Goal: Task Accomplishment & Management: Manage account settings

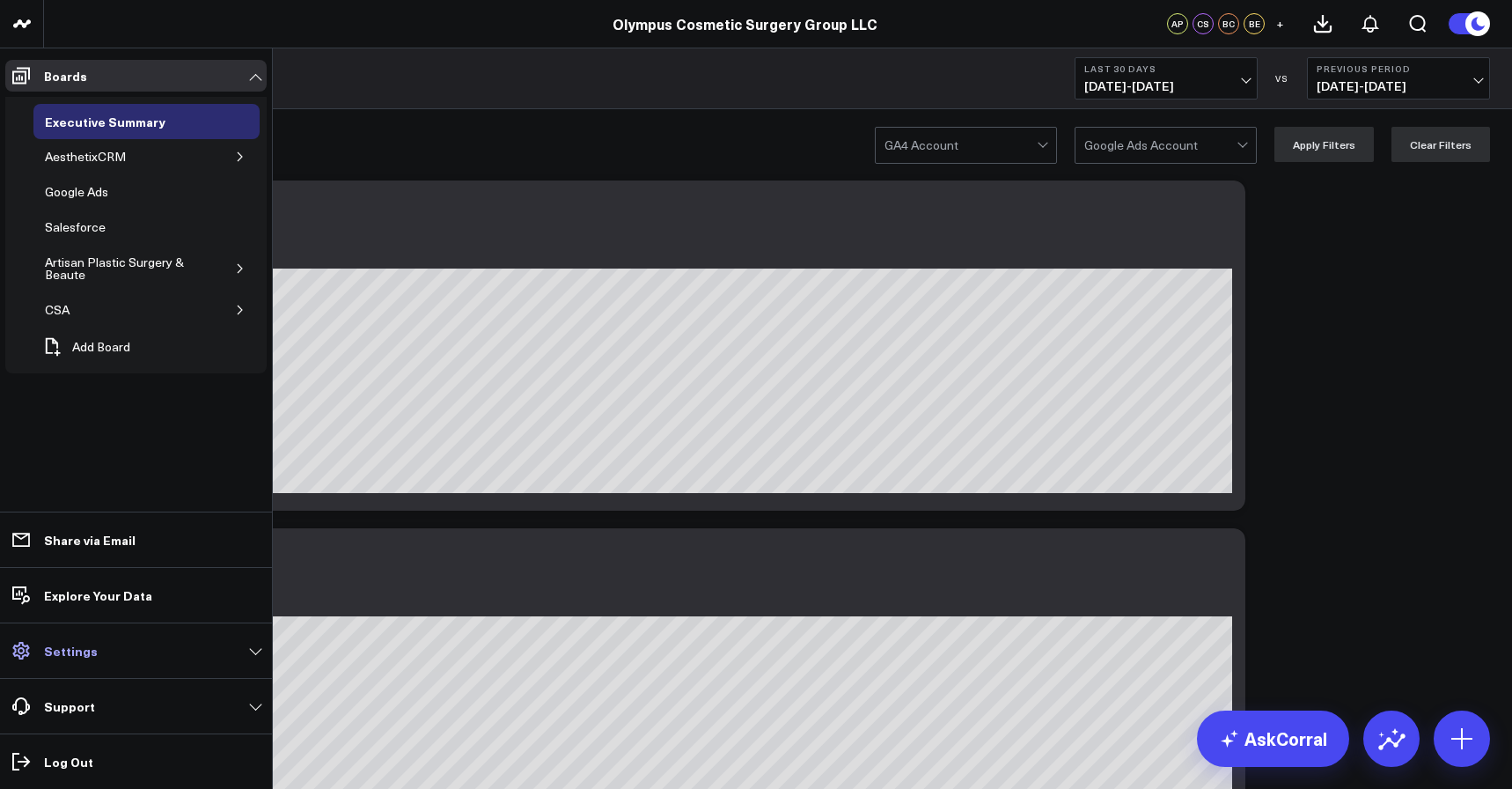
click at [90, 652] on p "Settings" at bounding box center [71, 650] width 53 height 14
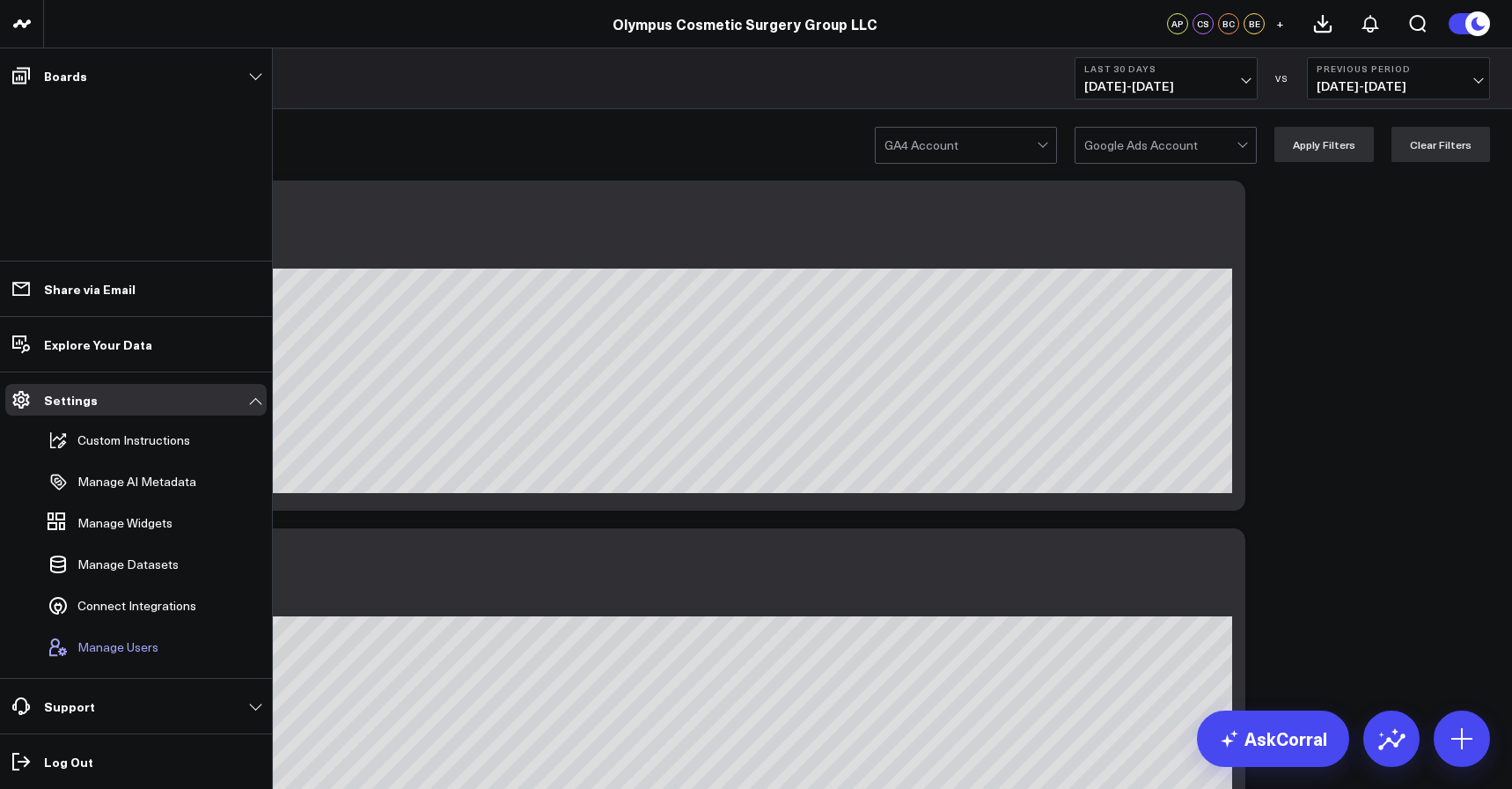
click at [121, 650] on span "Manage Users" at bounding box center [118, 646] width 81 height 14
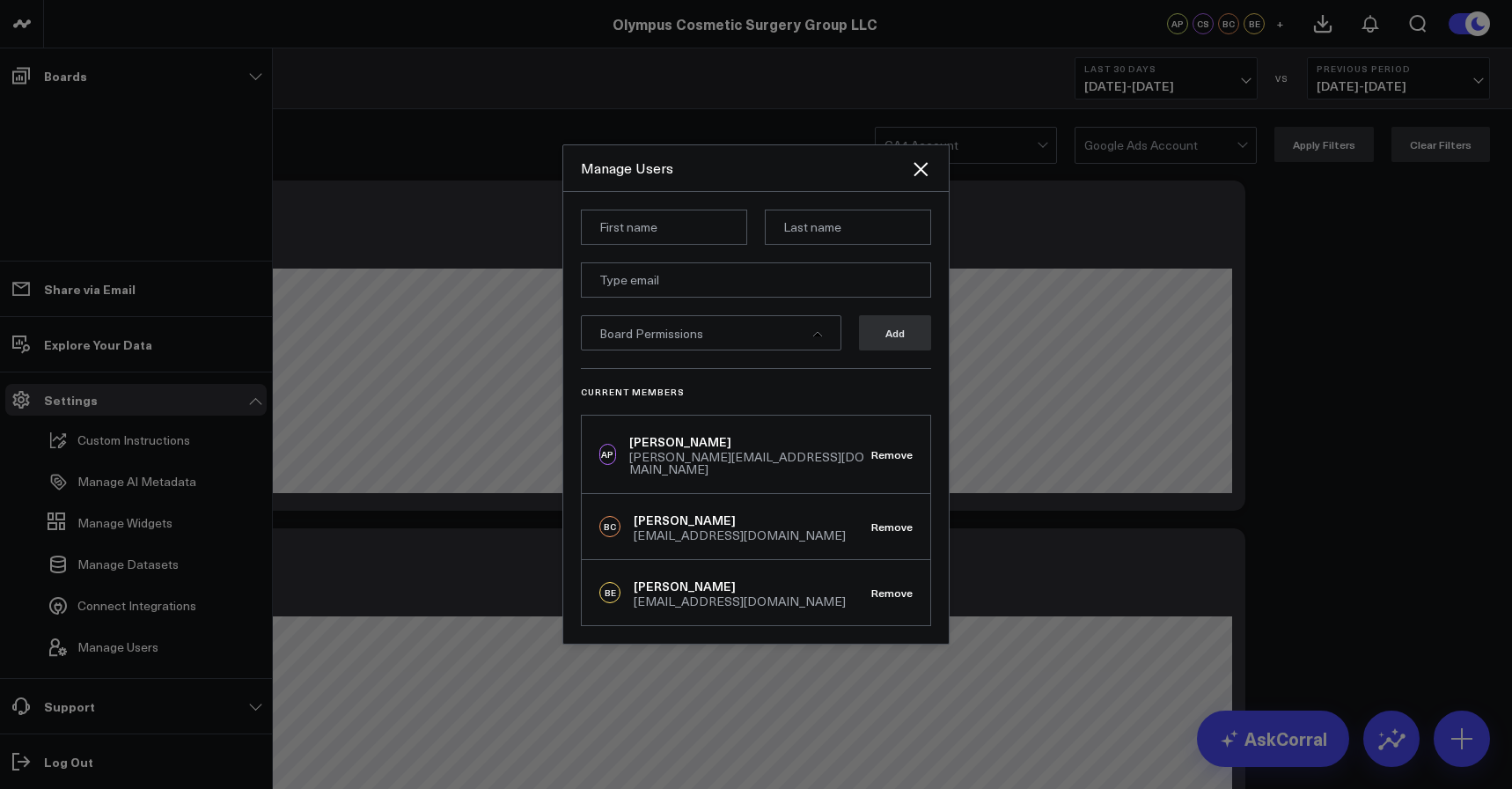
scroll to position [124, 0]
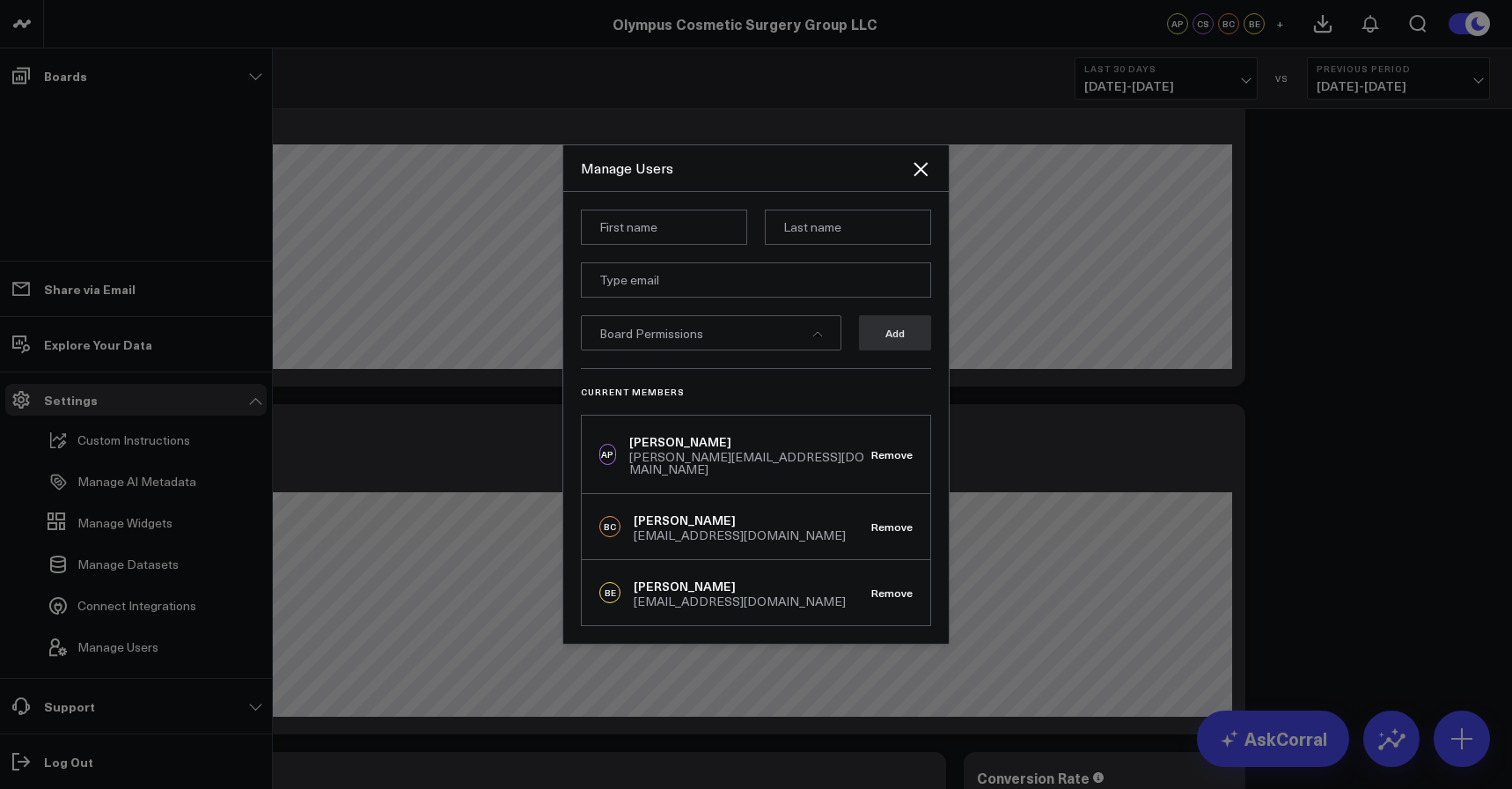
type input "A"
type input "[PERSON_NAME]"
click at [655, 280] on input "email" at bounding box center [756, 280] width 351 height 35
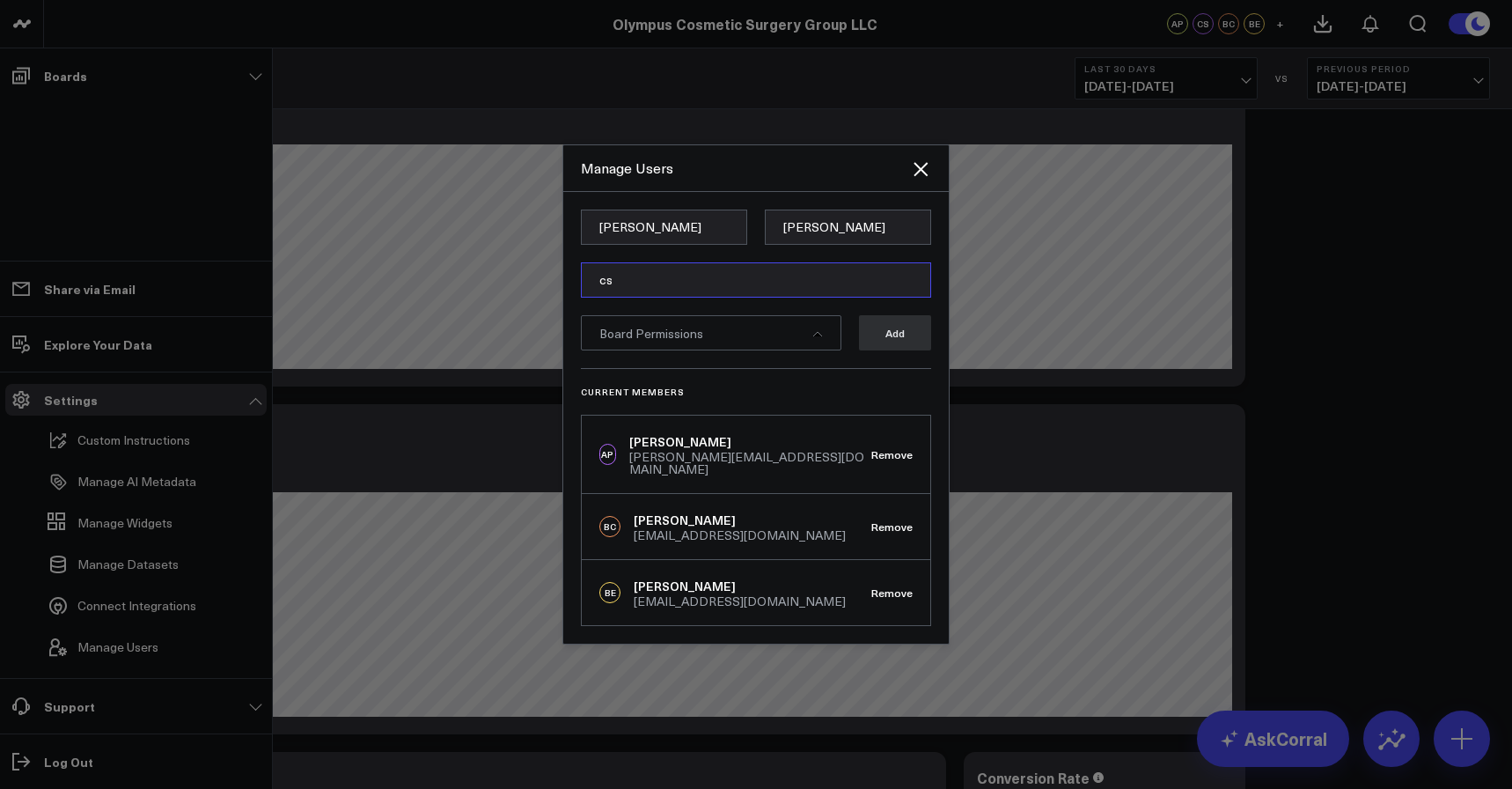
type input "c"
type input "[PERSON_NAME][EMAIL_ADDRESS][DOMAIN_NAME]"
click at [814, 339] on icon at bounding box center [817, 333] width 10 height 10
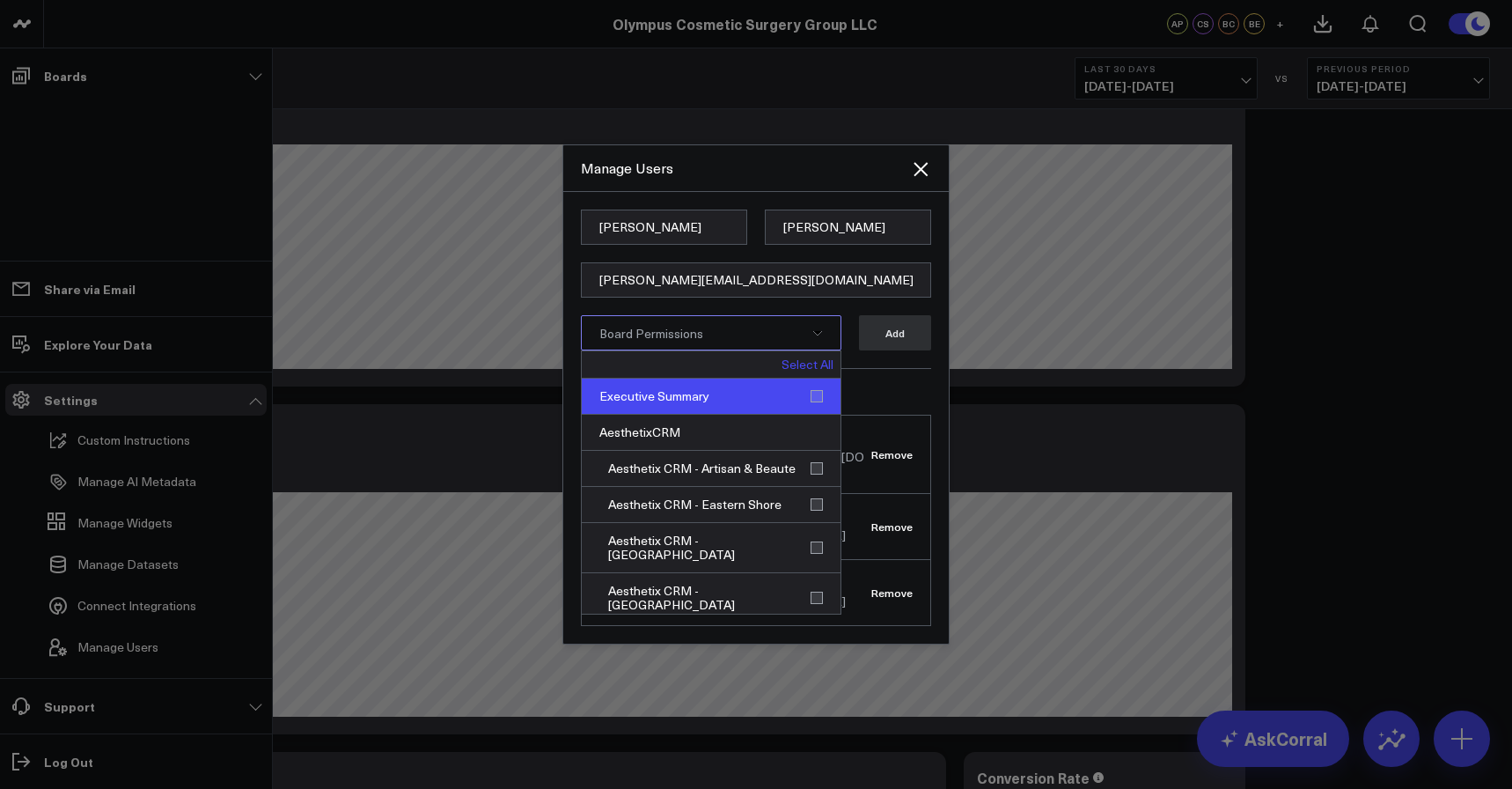
scroll to position [0, 0]
click at [810, 371] on link "Select All" at bounding box center [807, 364] width 52 height 12
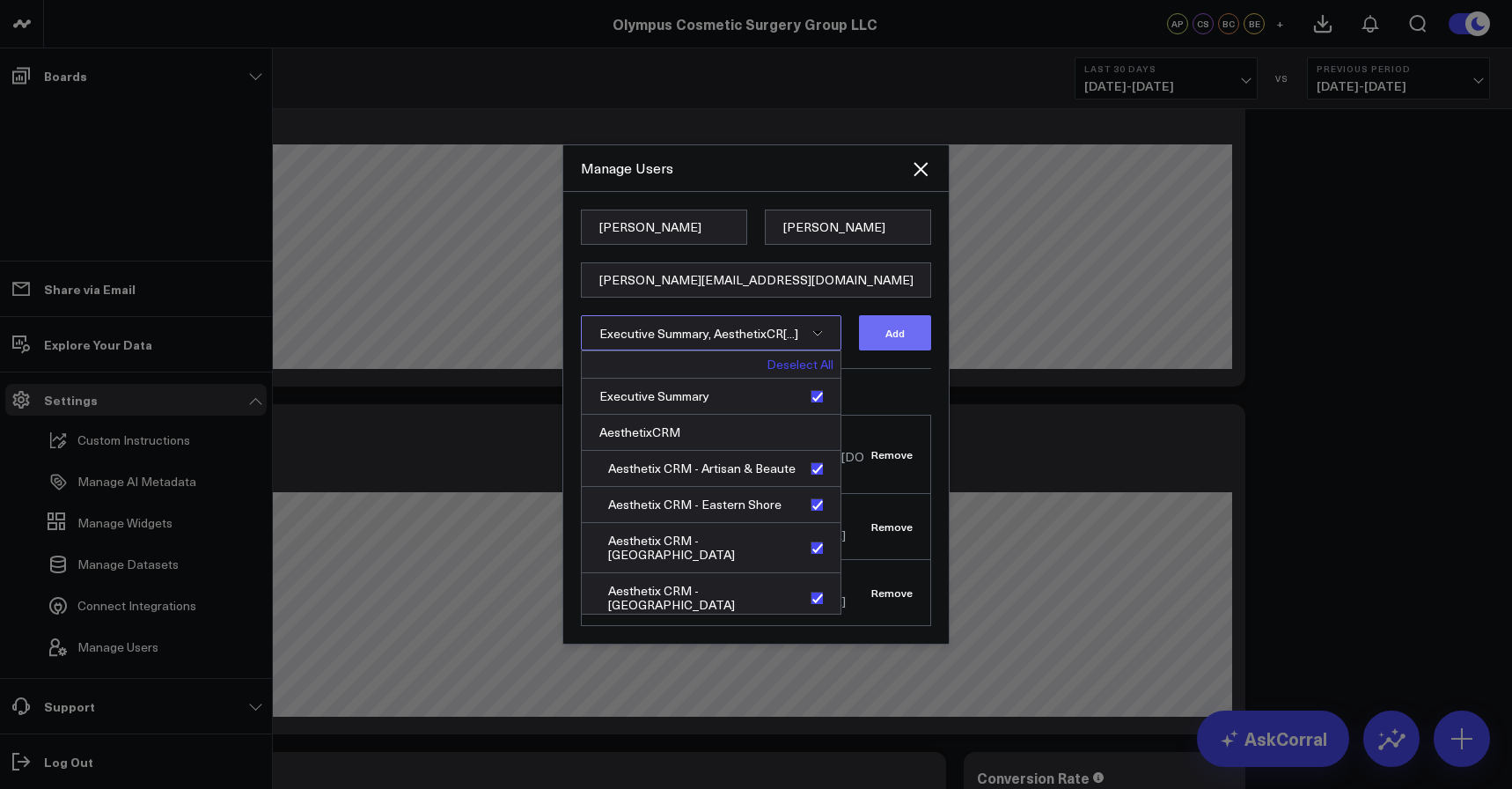
click at [888, 345] on button "Add" at bounding box center [895, 332] width 72 height 35
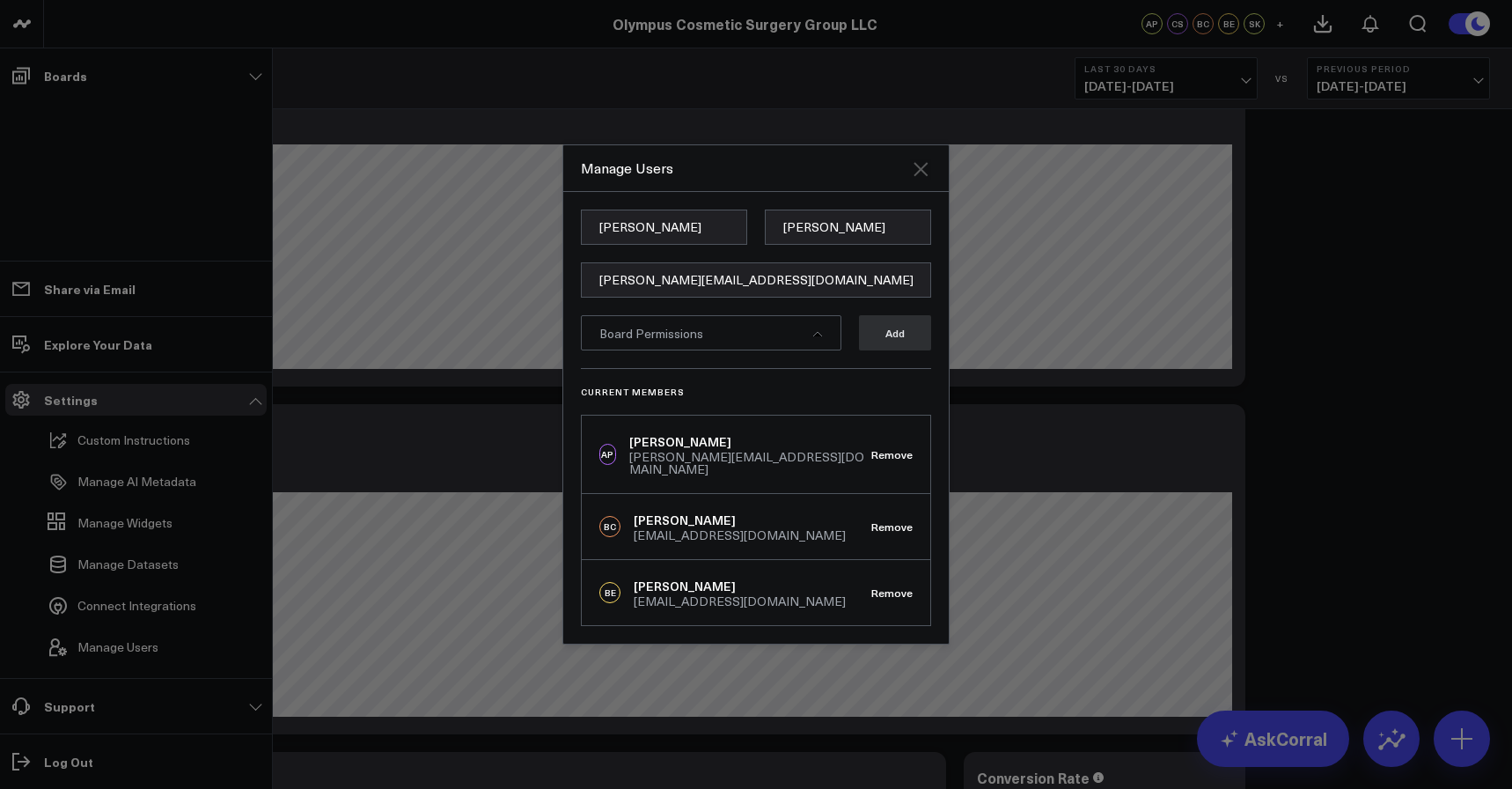
click at [919, 169] on icon "Close" at bounding box center [920, 168] width 21 height 21
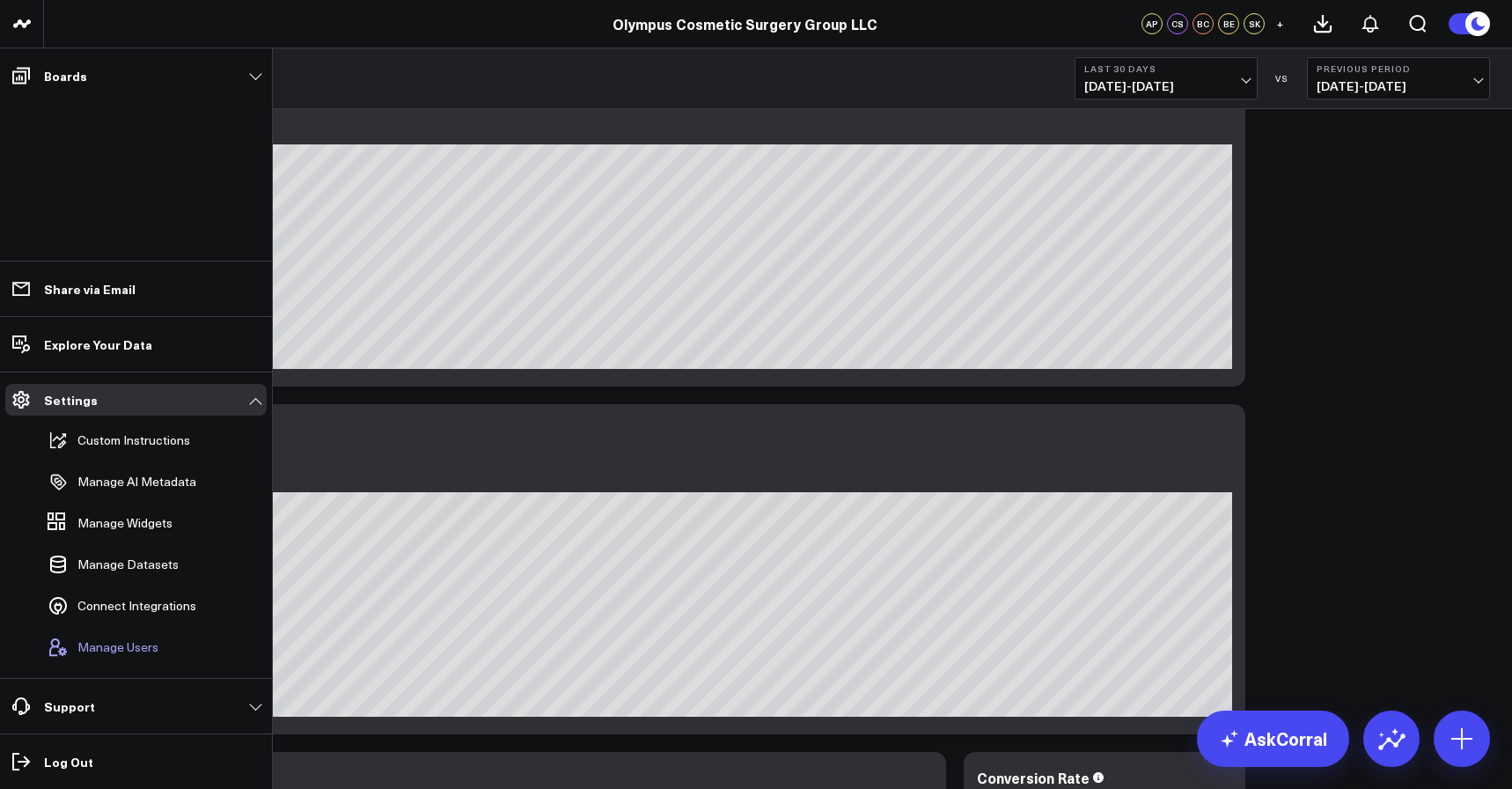
click at [120, 643] on span "Manage Users" at bounding box center [118, 646] width 81 height 14
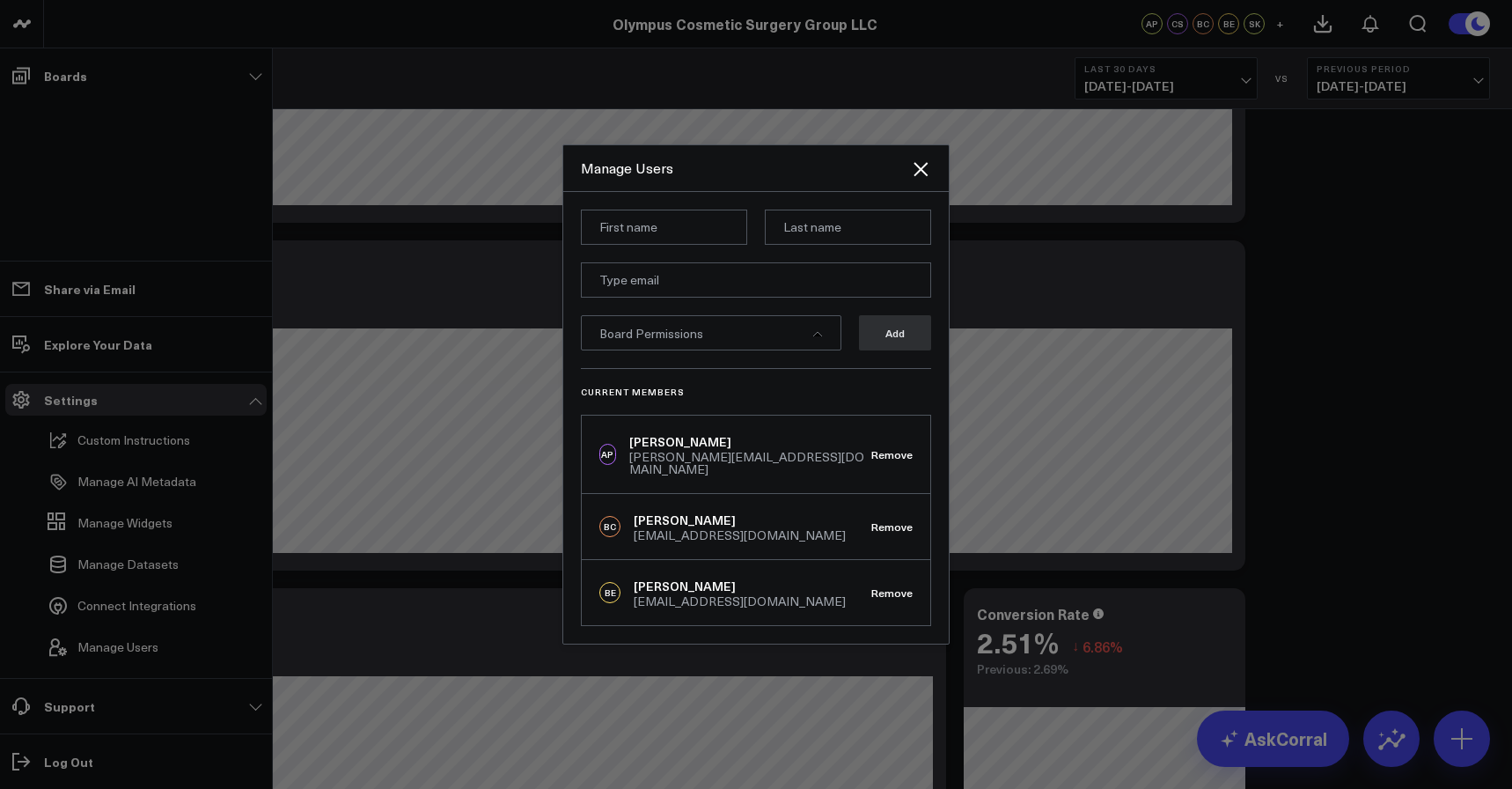
scroll to position [317, 0]
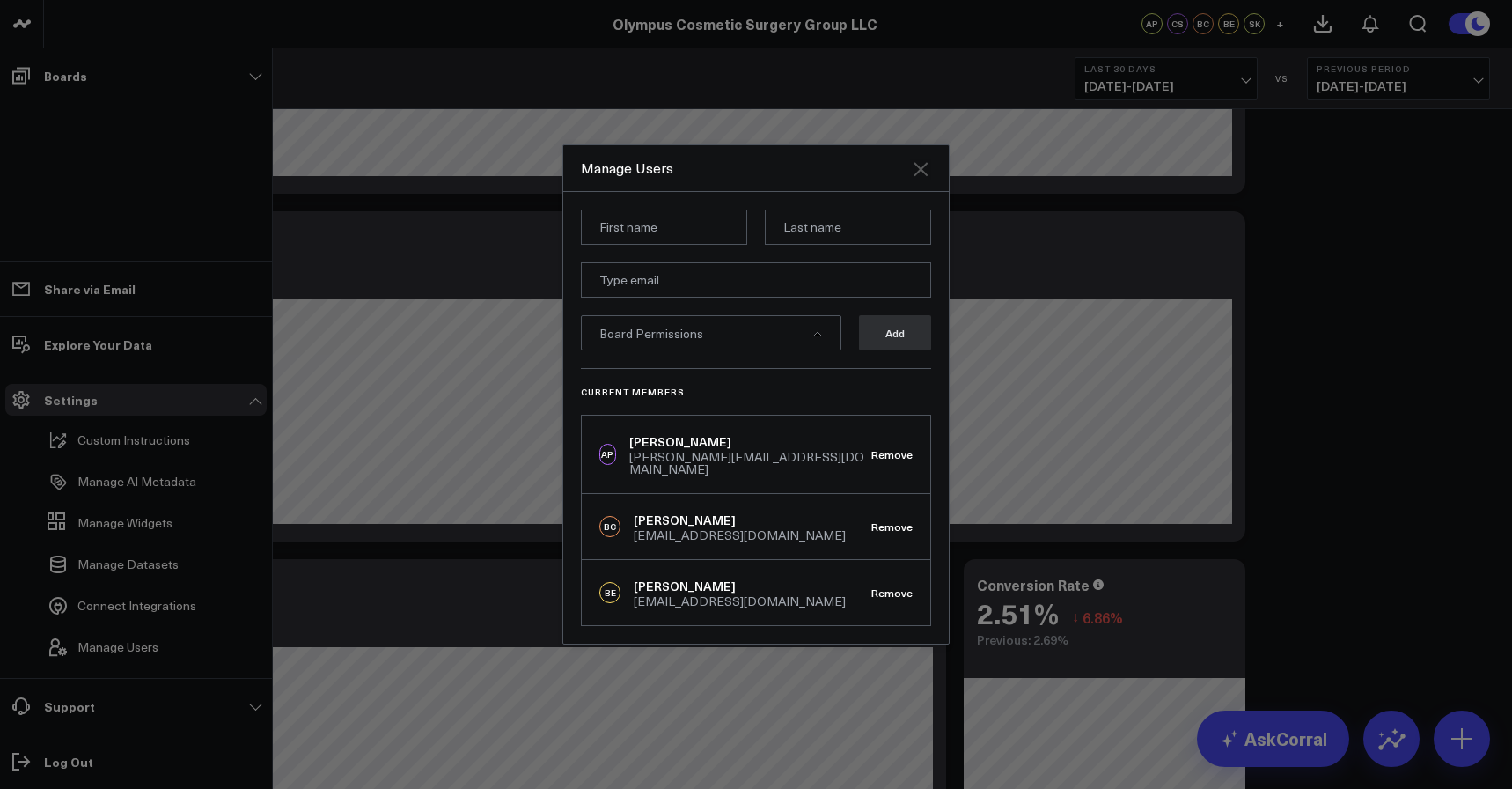
click at [923, 176] on icon "Close" at bounding box center [920, 168] width 14 height 14
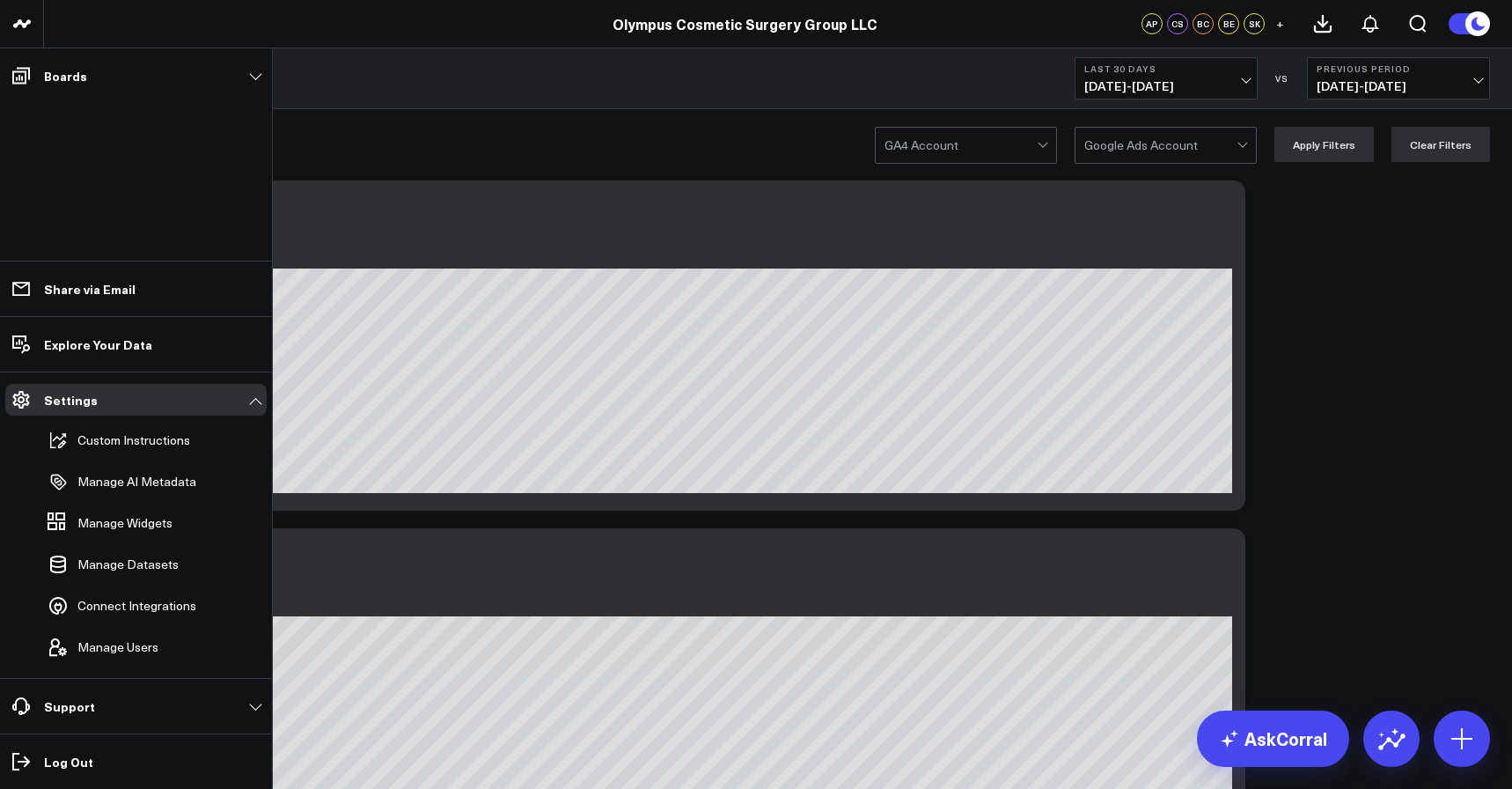
scroll to position [0, 0]
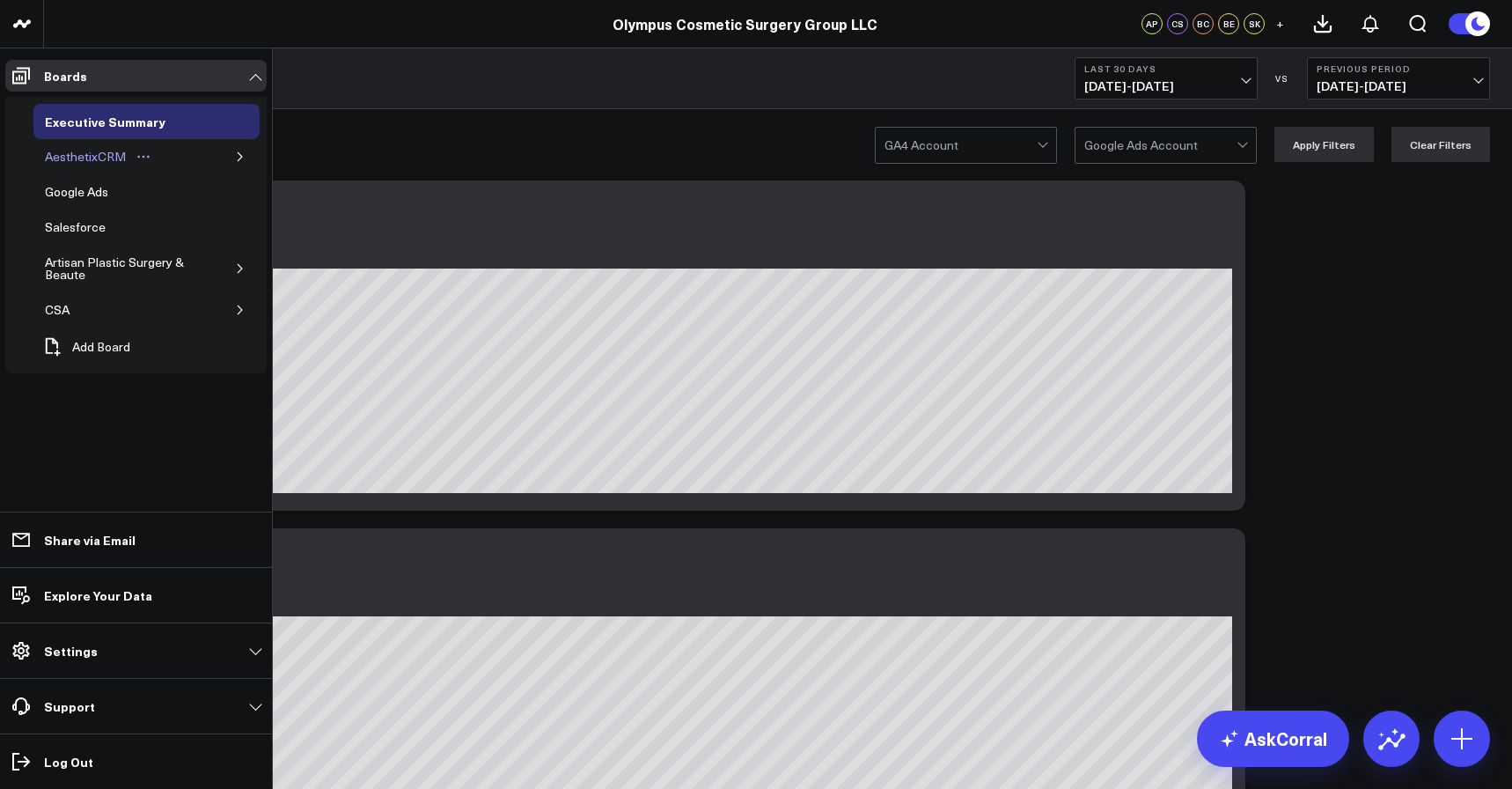
click at [101, 158] on div "AesthetixCRM" at bounding box center [86, 157] width 90 height 21
click at [239, 157] on icon "button" at bounding box center [239, 157] width 10 height 10
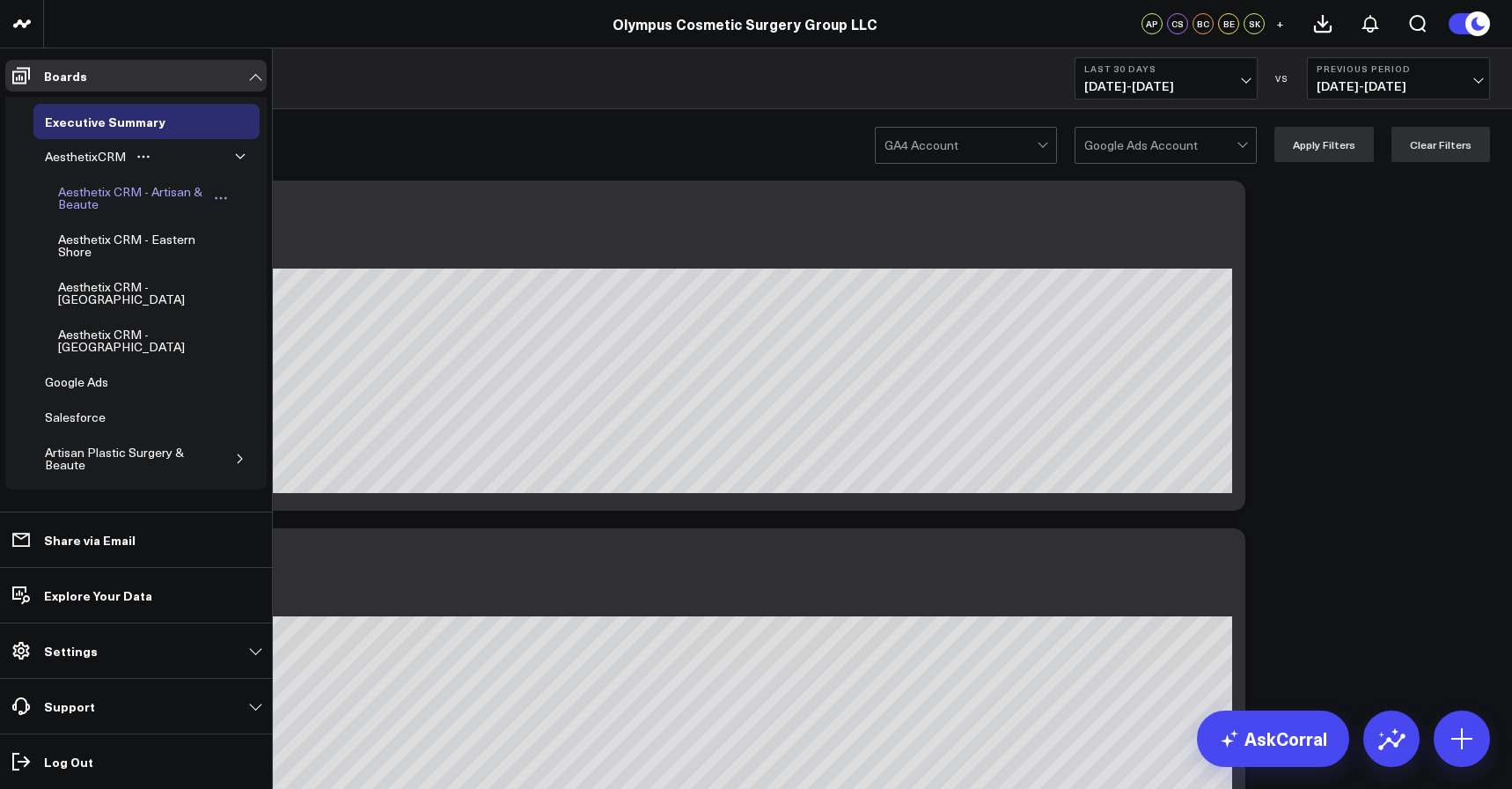
click at [112, 198] on div "Aesthetix CRM - Artisan & Beaute" at bounding box center [132, 198] width 156 height 33
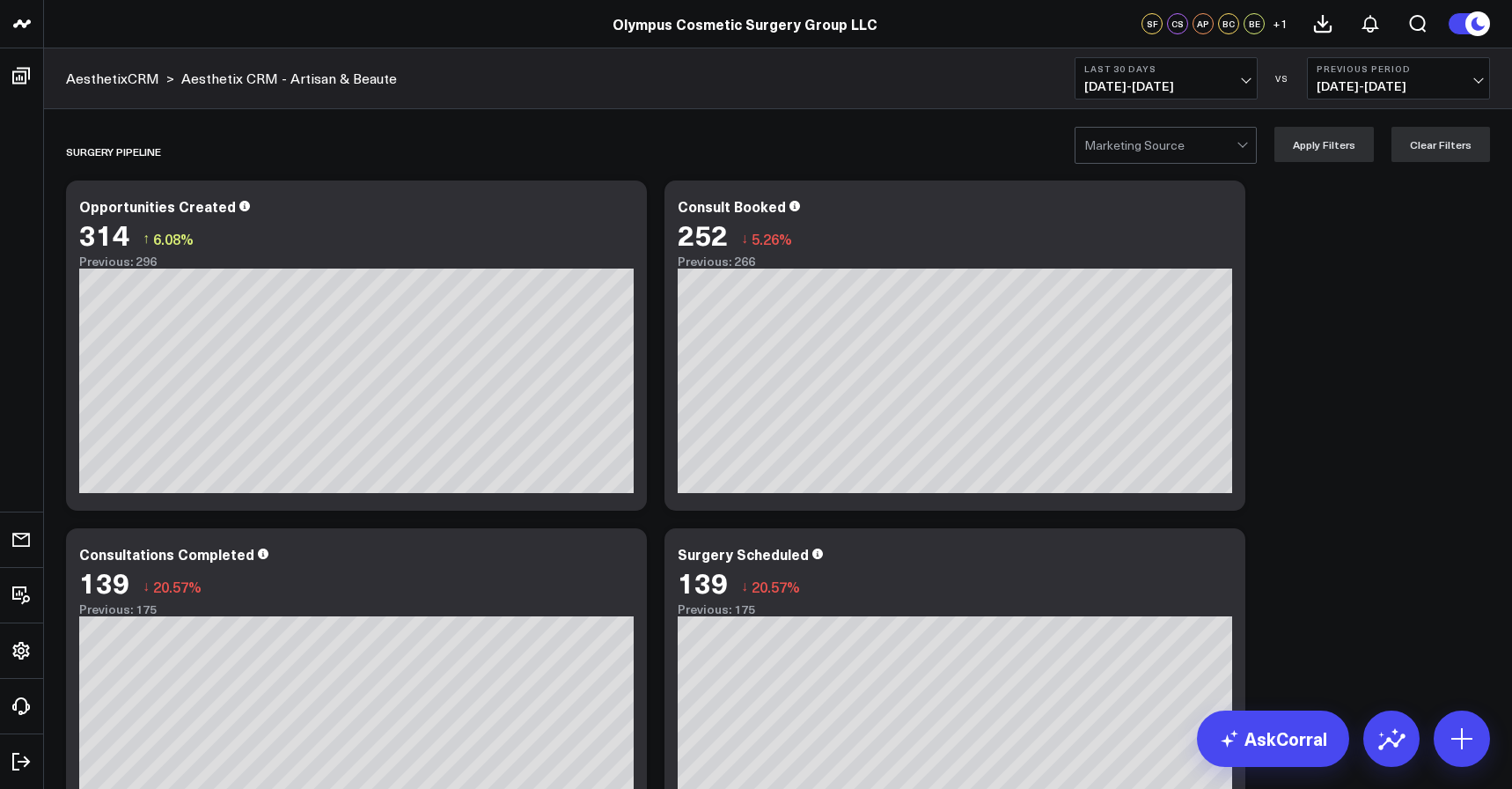
click at [1279, 25] on span "+ 1" at bounding box center [1280, 23] width 15 height 12
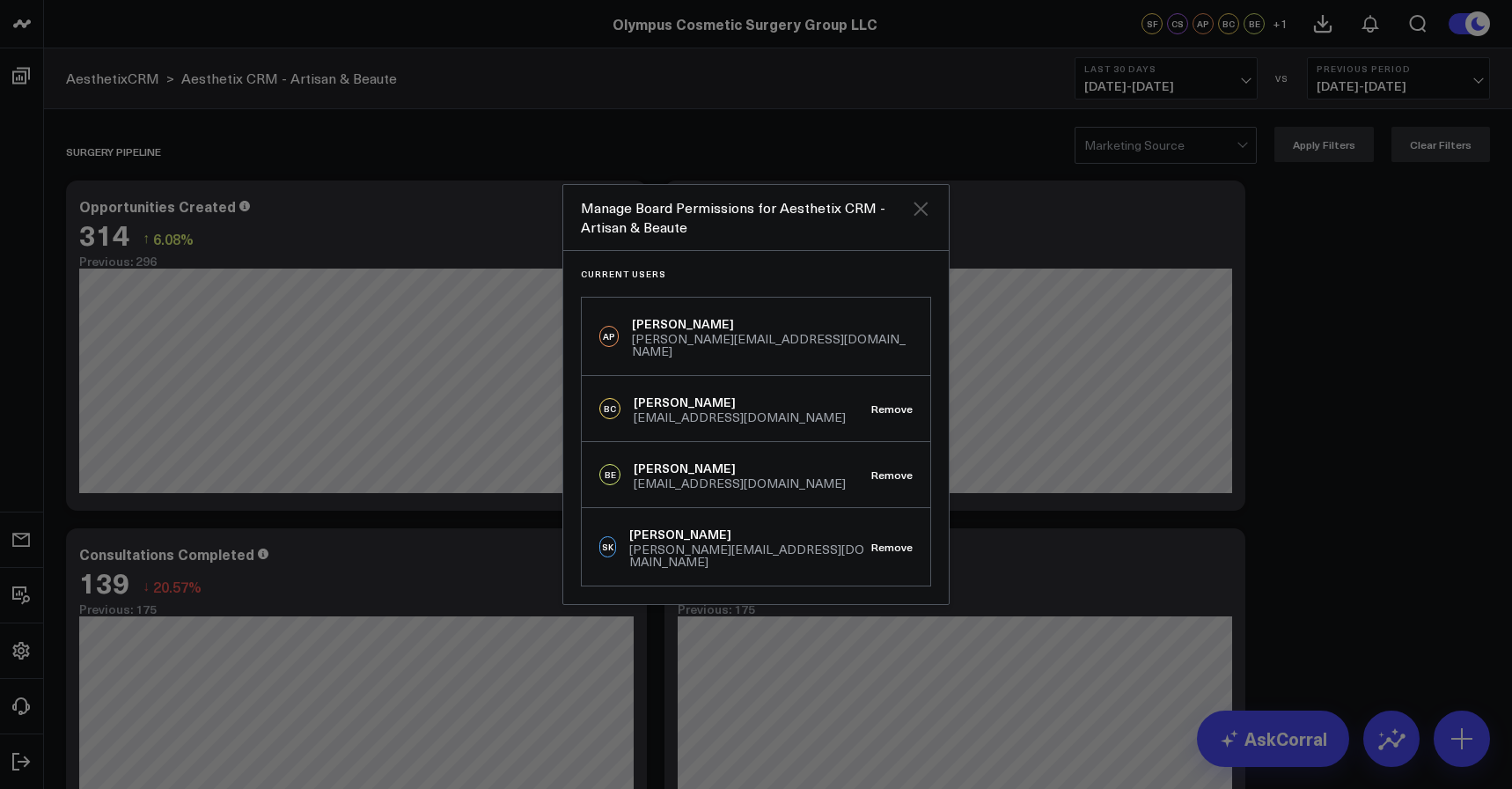
click at [922, 215] on icon "Close" at bounding box center [920, 208] width 14 height 14
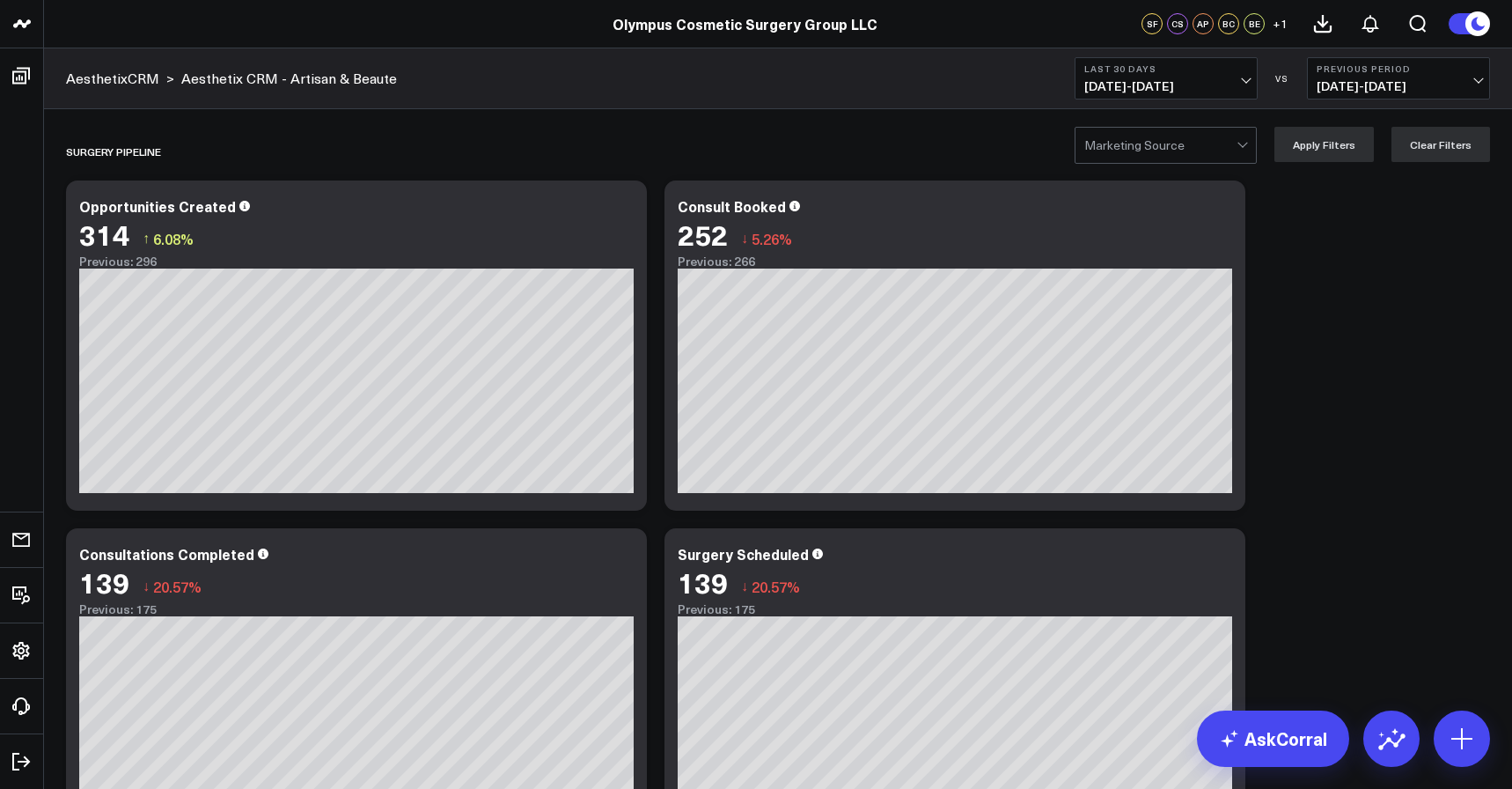
click at [1149, 24] on div "SF" at bounding box center [1152, 23] width 21 height 21
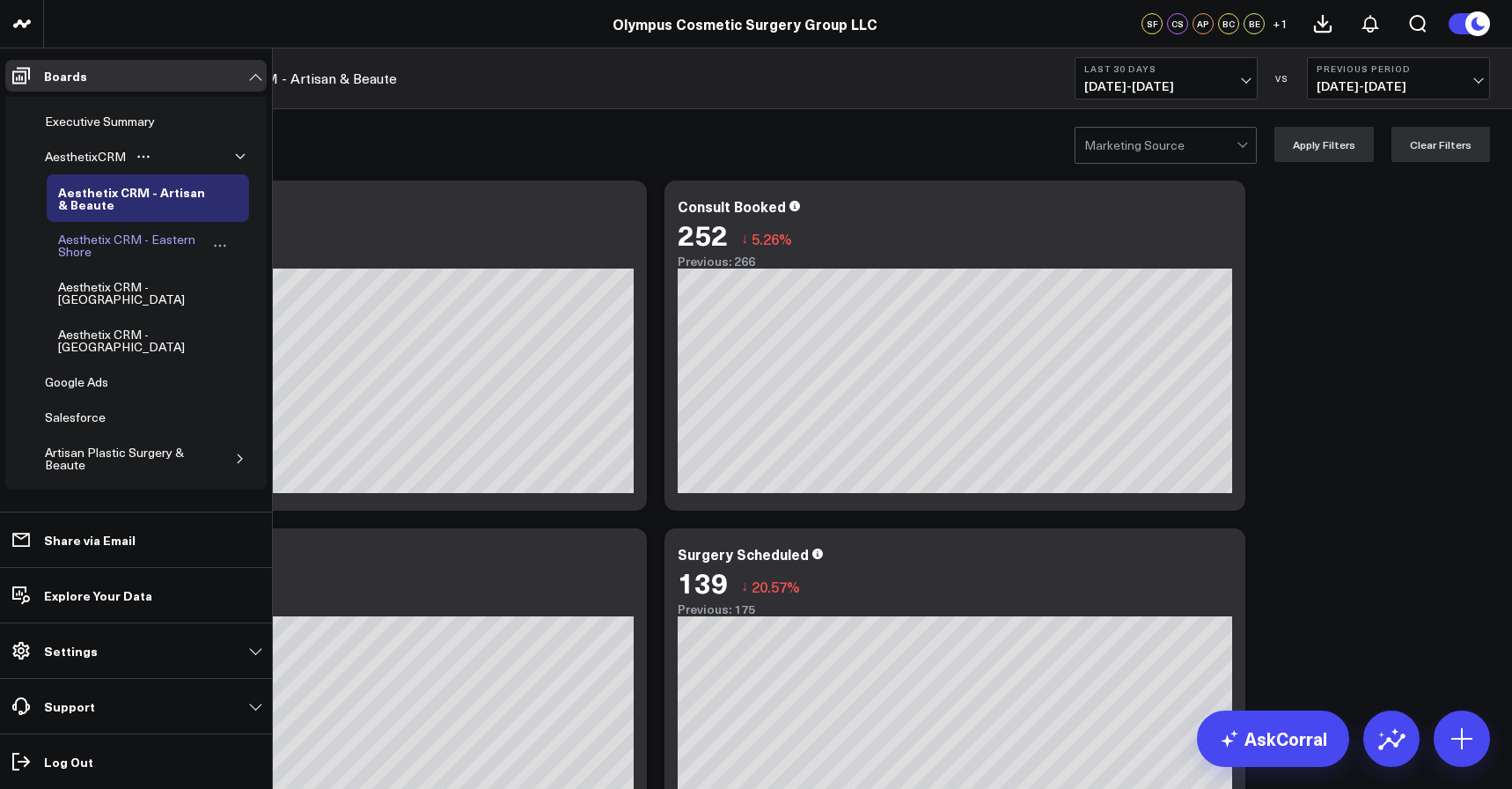
click at [111, 246] on div "Aesthetix CRM - Eastern Shore" at bounding box center [131, 246] width 155 height 33
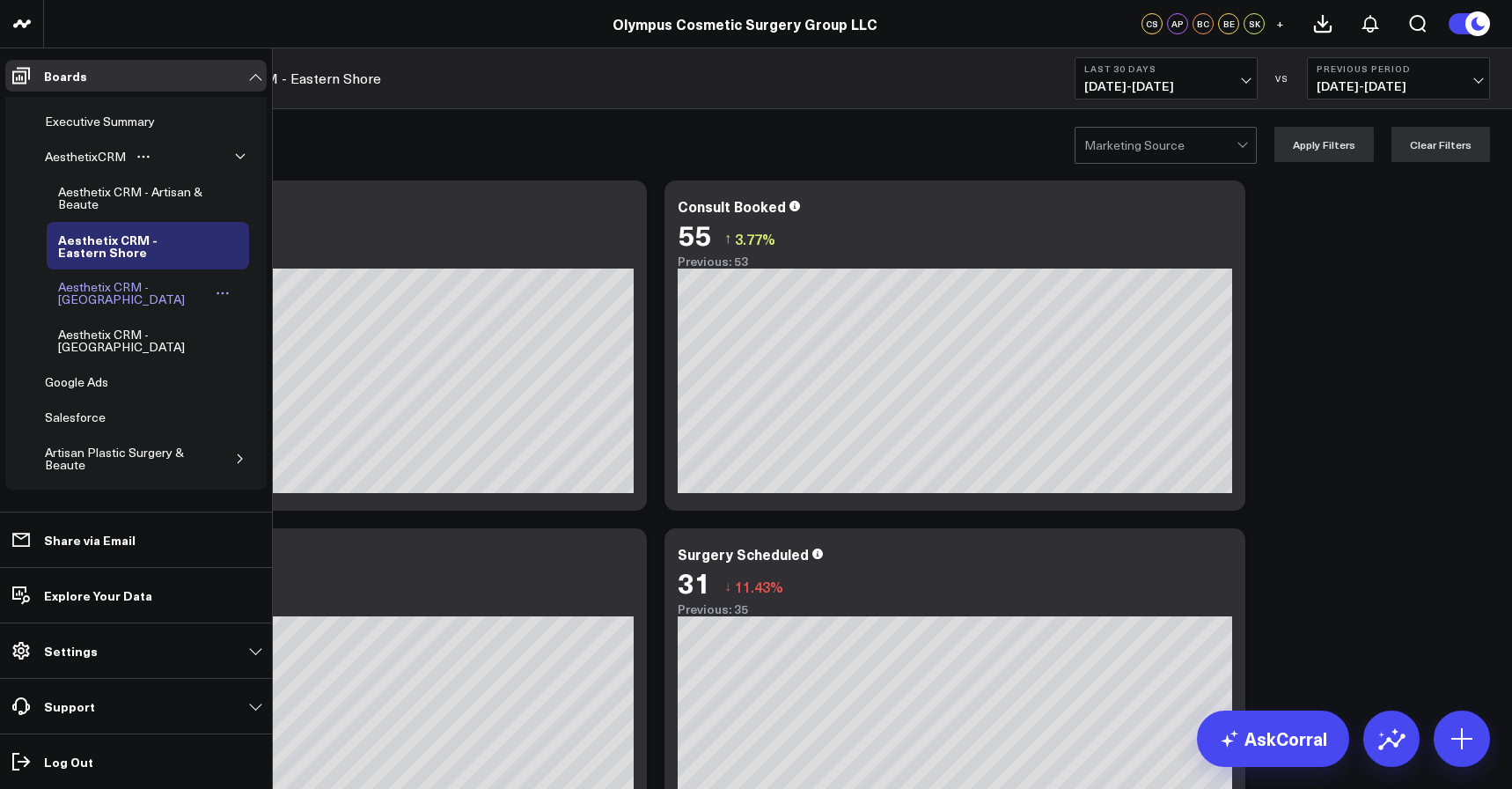
click at [89, 290] on div "Aesthetix CRM - [GEOGRAPHIC_DATA]" at bounding box center [133, 293] width 159 height 33
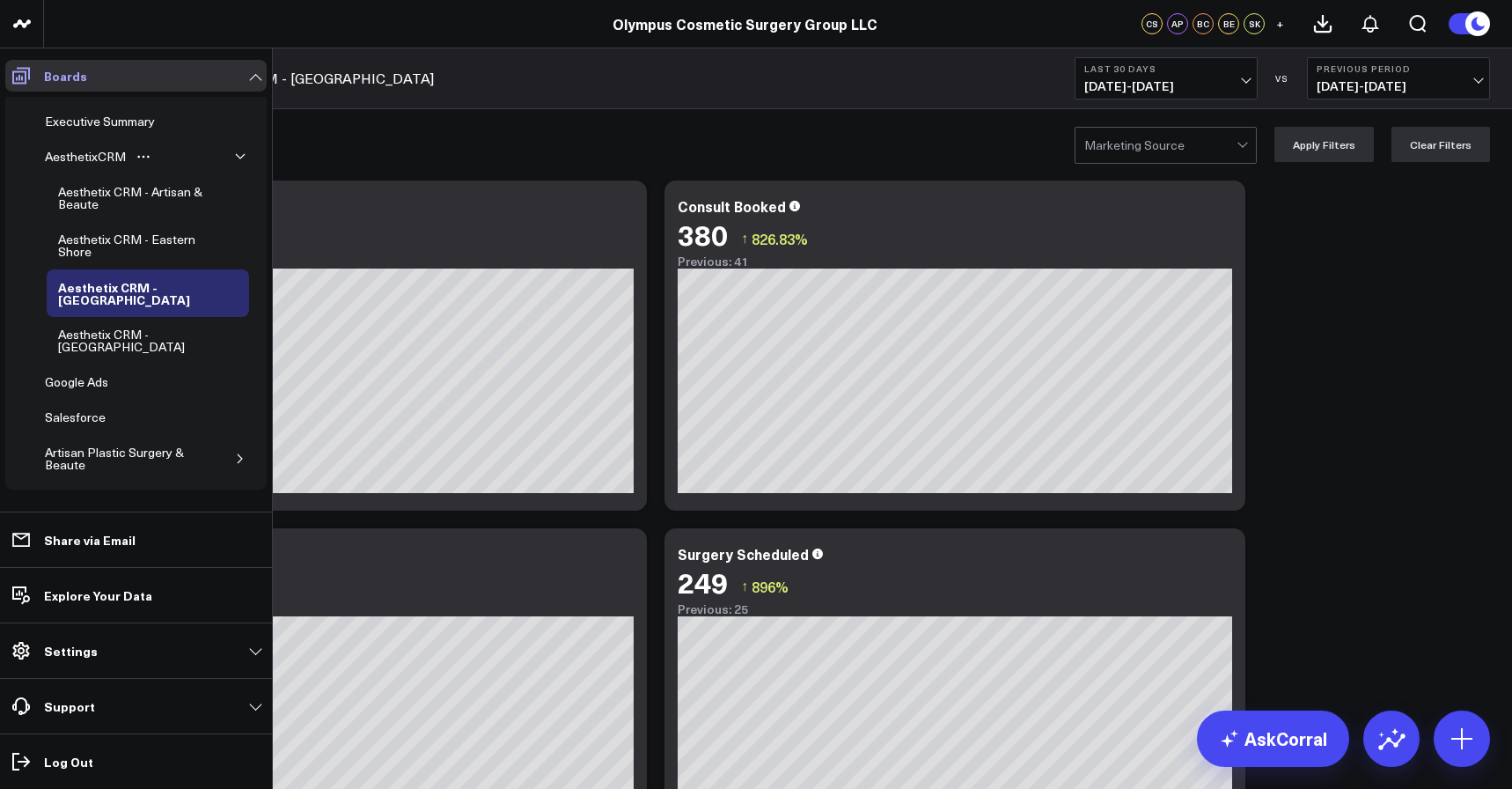
click at [10, 77] on span at bounding box center [21, 75] width 31 height 31
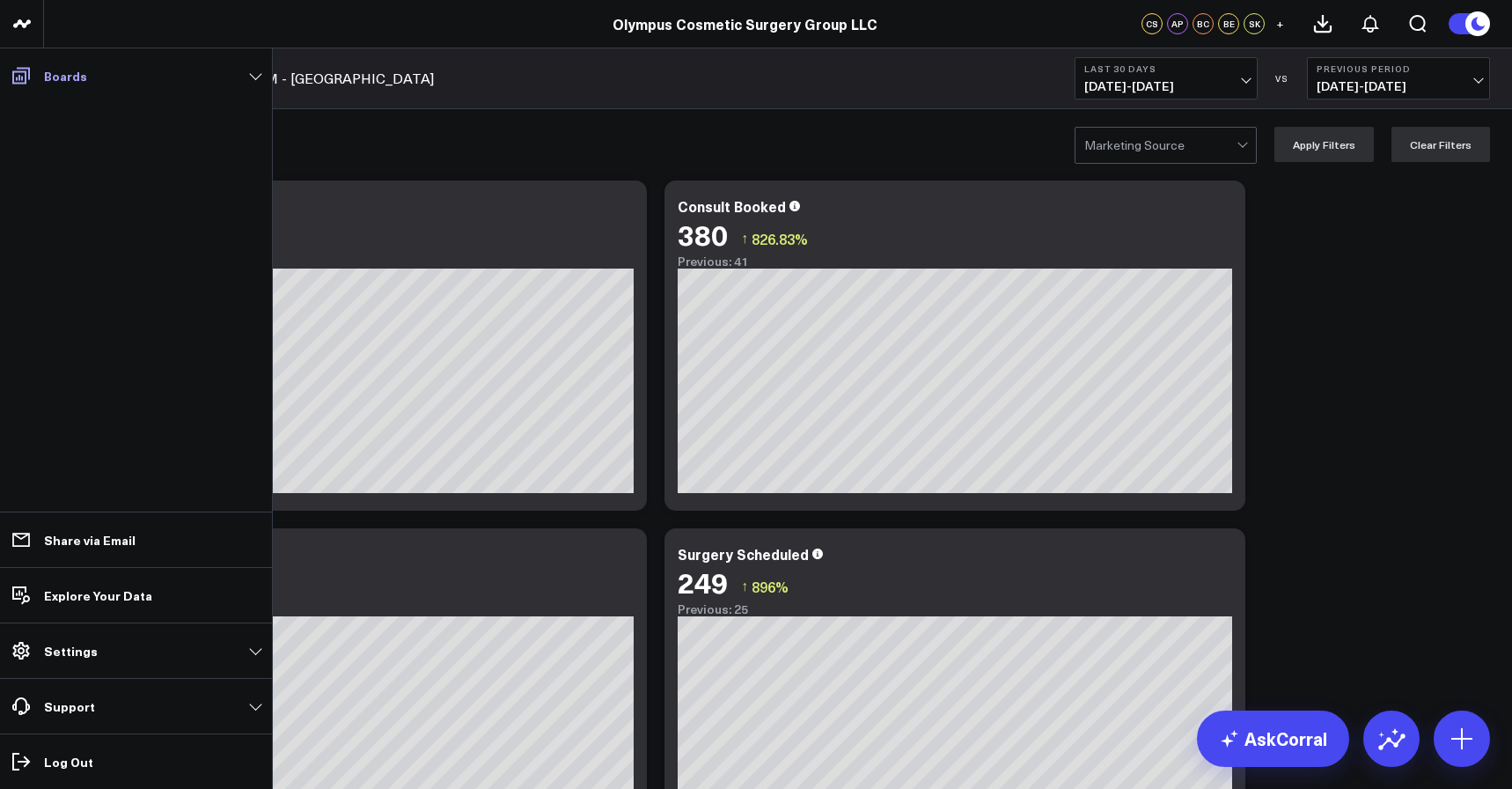
click at [52, 73] on p "Boards" at bounding box center [65, 75] width 43 height 14
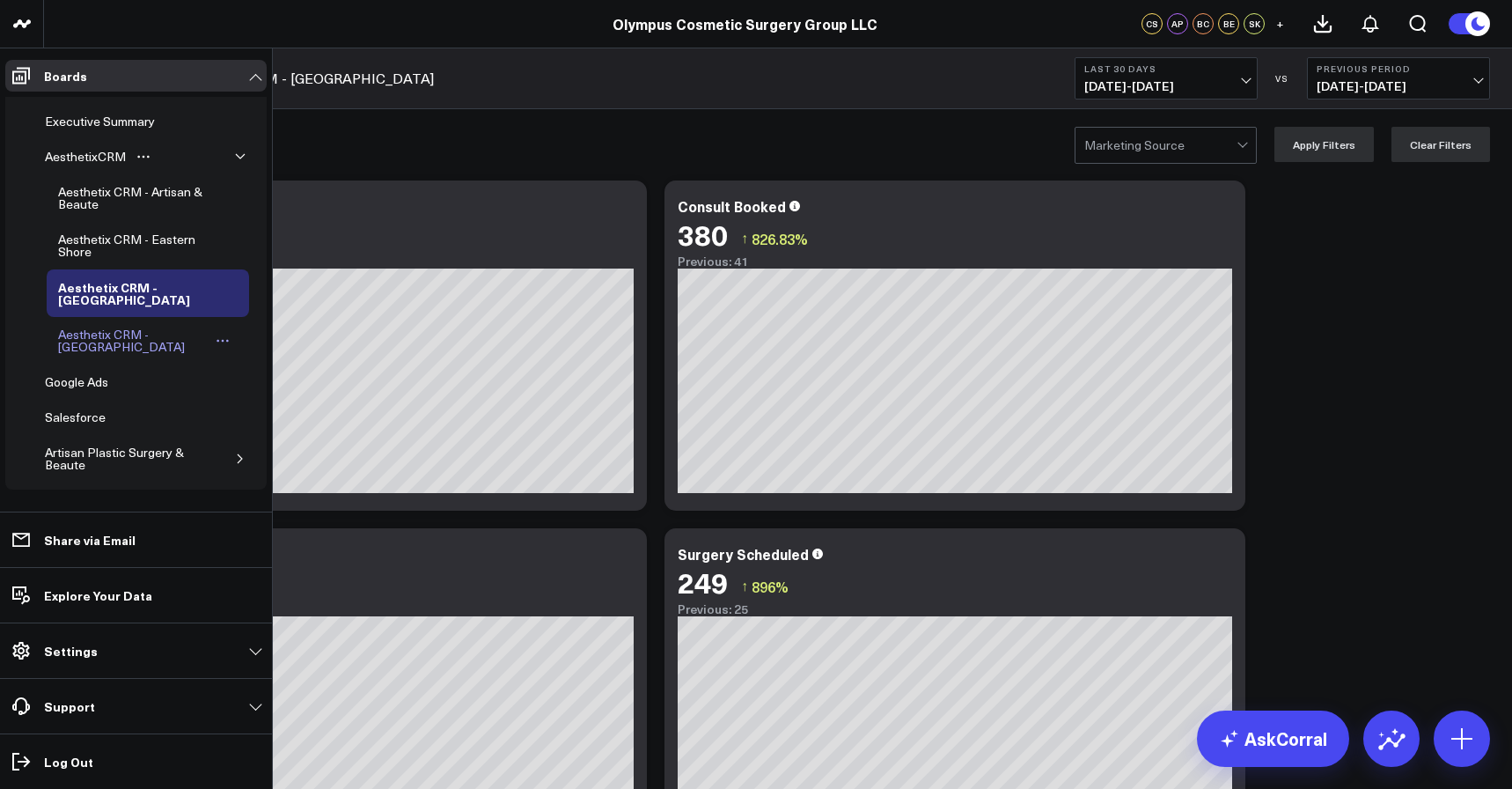
click at [107, 331] on div "Aesthetix CRM - [GEOGRAPHIC_DATA]" at bounding box center [133, 341] width 159 height 33
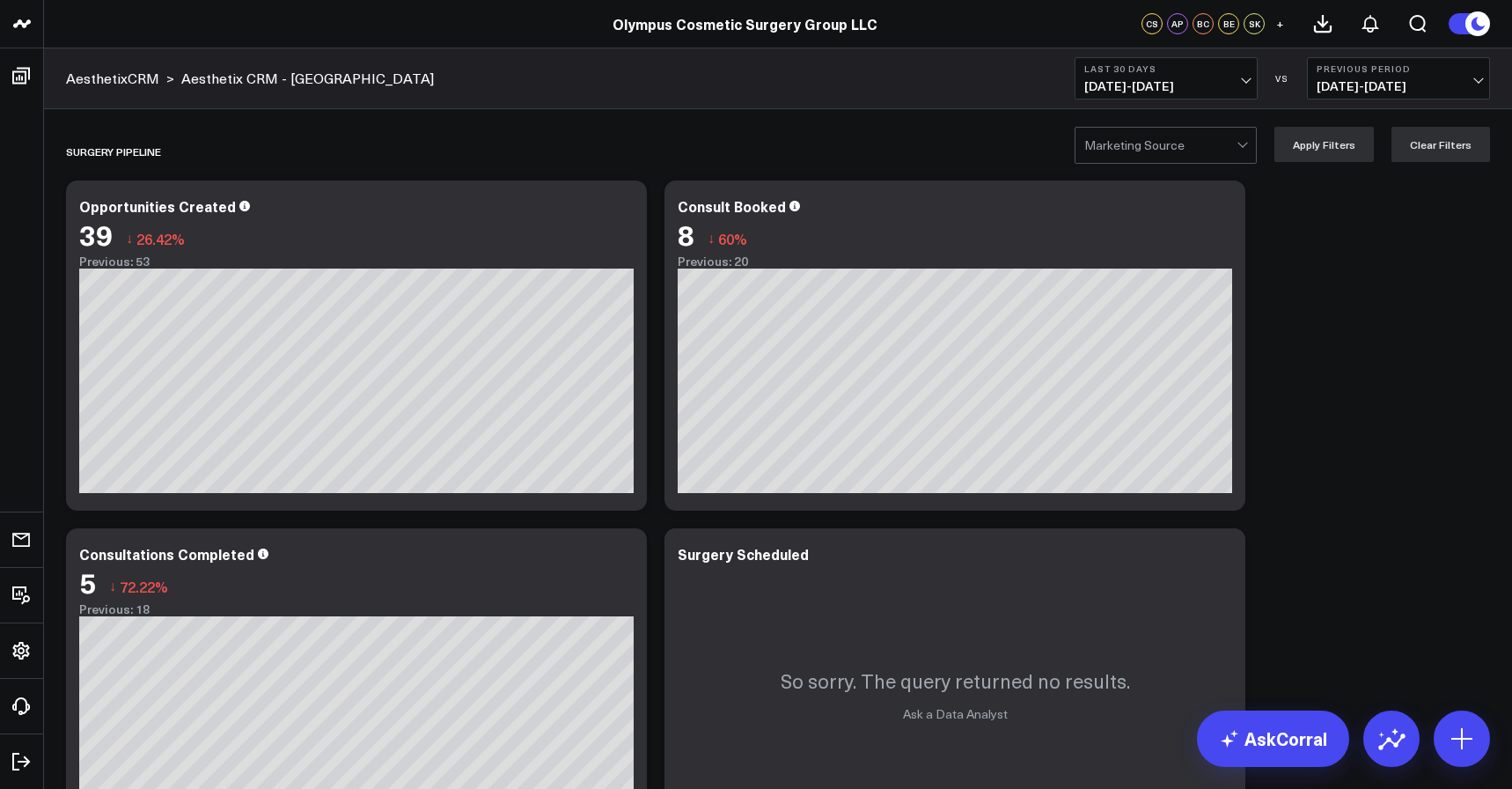
click at [1332, 338] on div "SURGERY PIPELINE Modify via AI Copy link to widget Ask support Remove Create li…" at bounding box center [778, 668] width 1442 height 1093
click at [1320, 390] on div "SURGERY PIPELINE Modify via AI Copy link to widget Ask support Remove Create li…" at bounding box center [778, 667] width 1442 height 1093
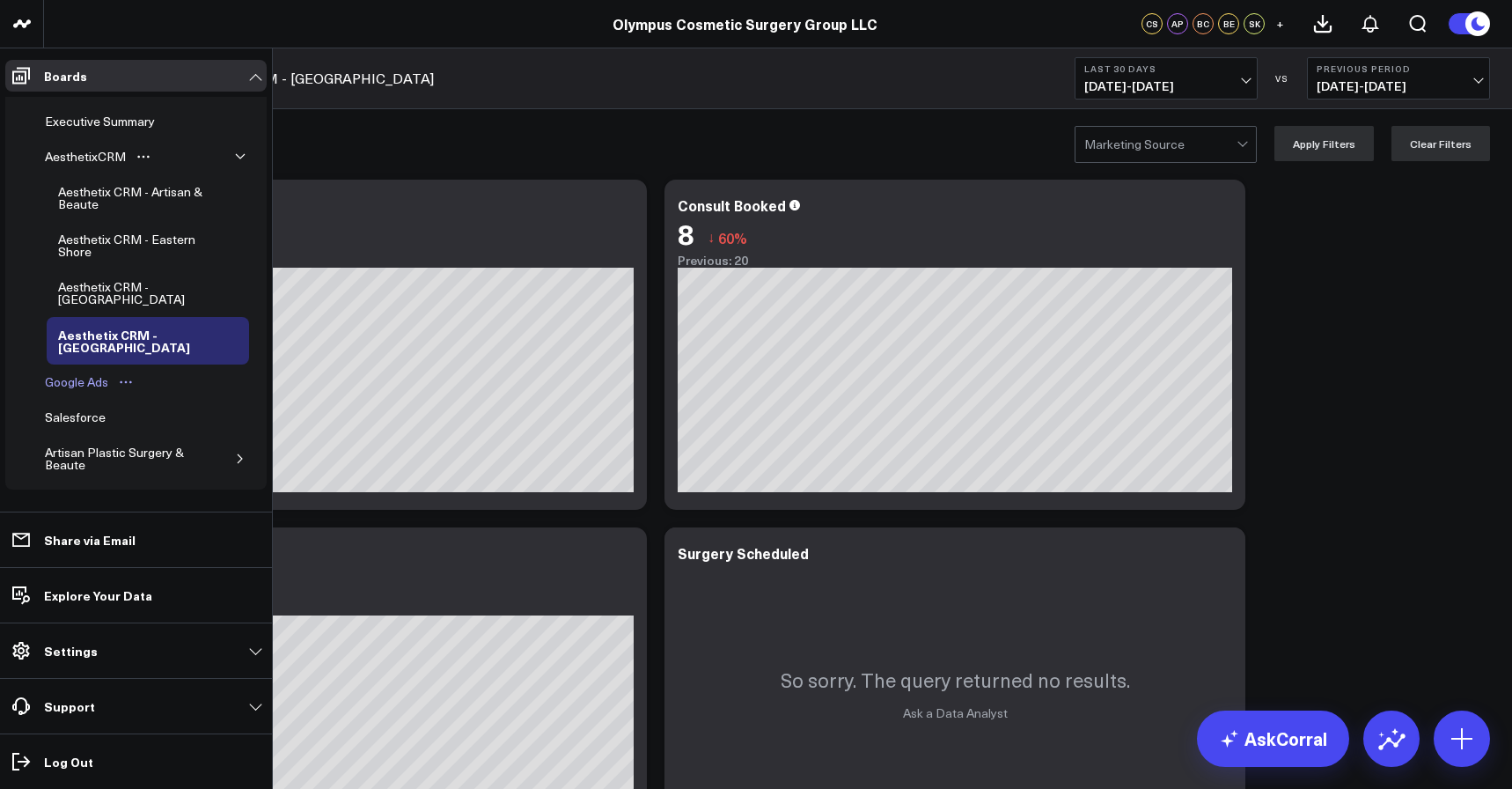
click at [89, 382] on div "Google Ads" at bounding box center [76, 382] width 72 height 21
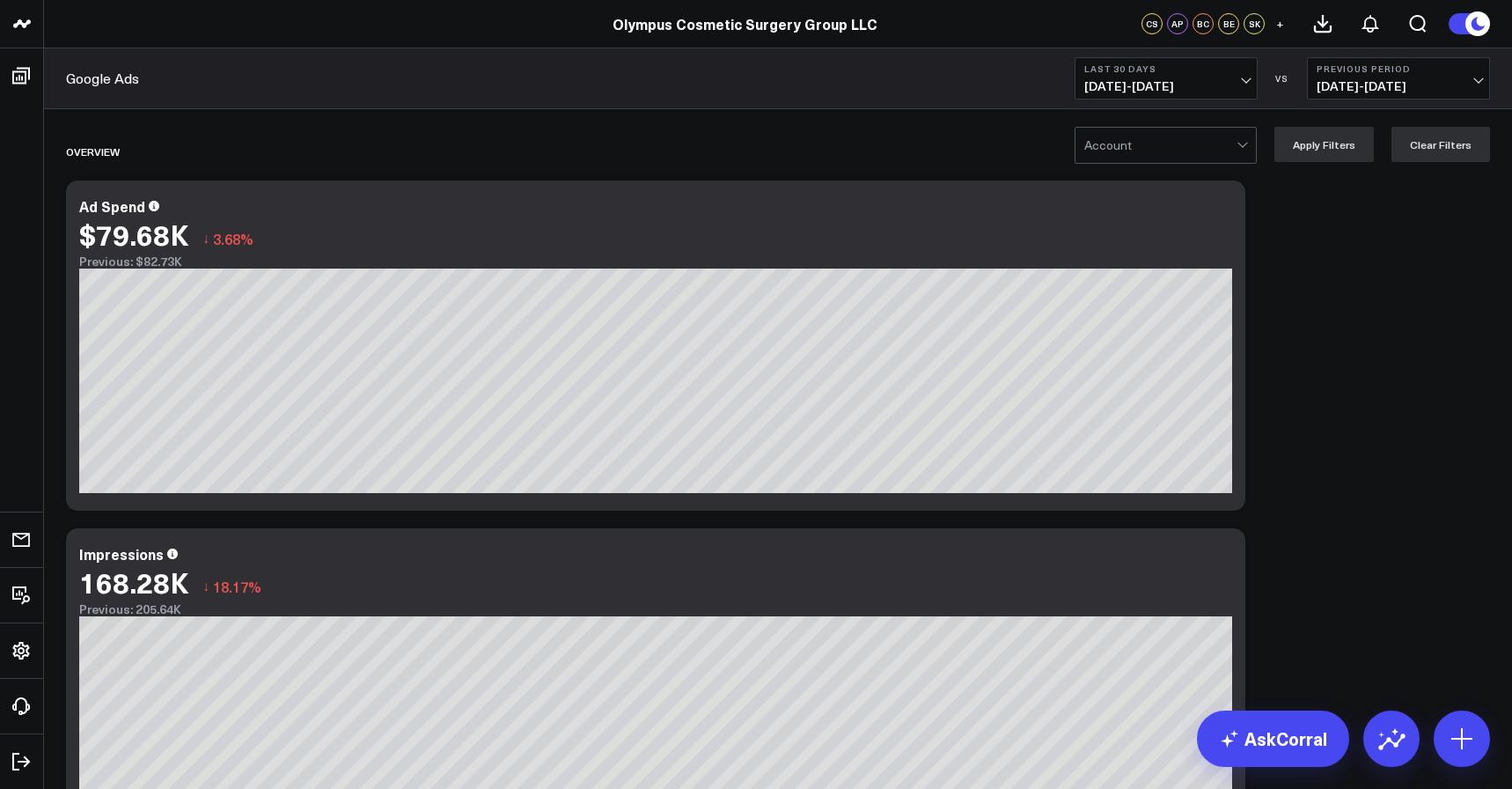
click at [1200, 143] on div at bounding box center [1160, 145] width 152 height 35
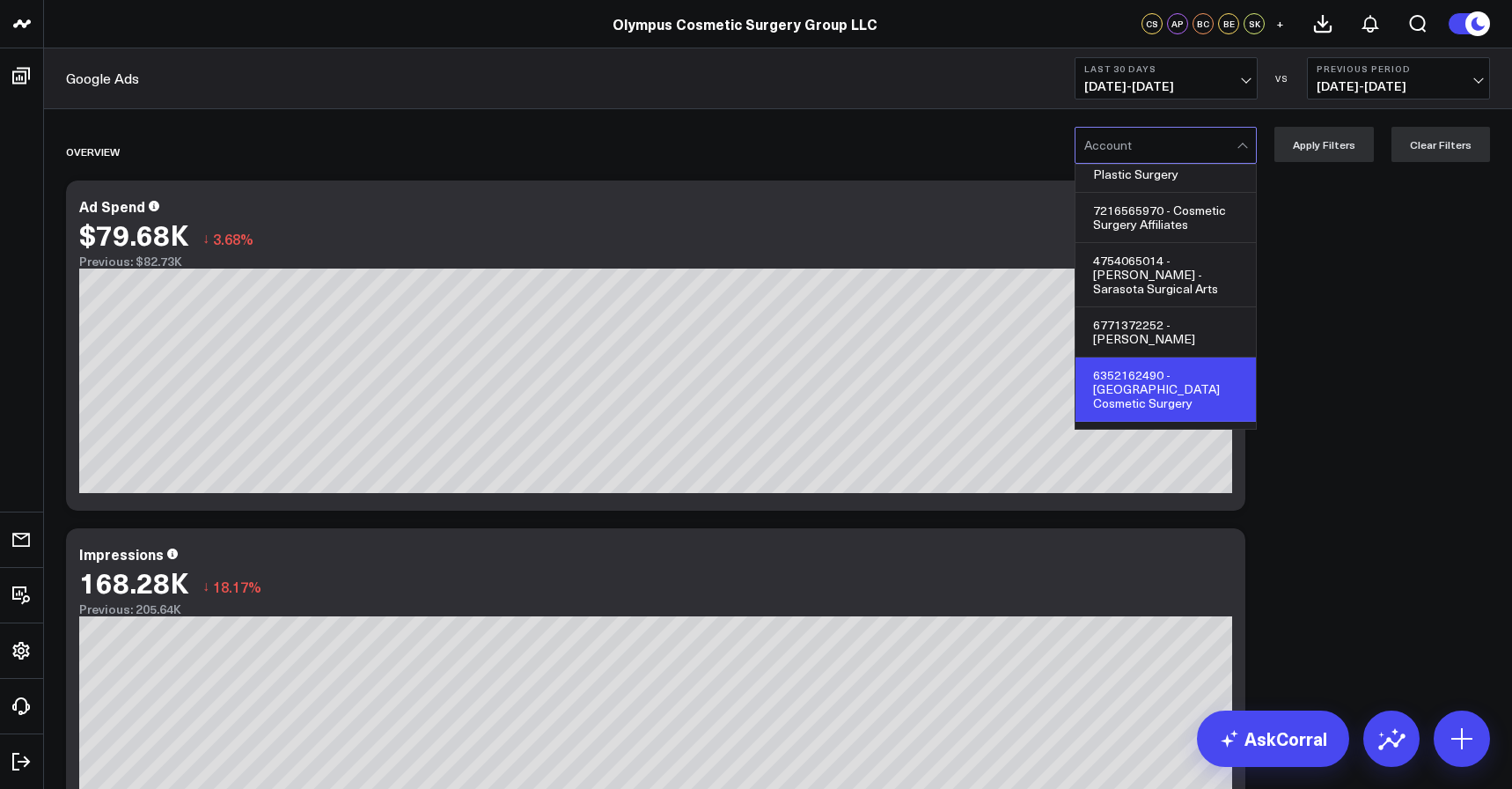
scroll to position [29, 0]
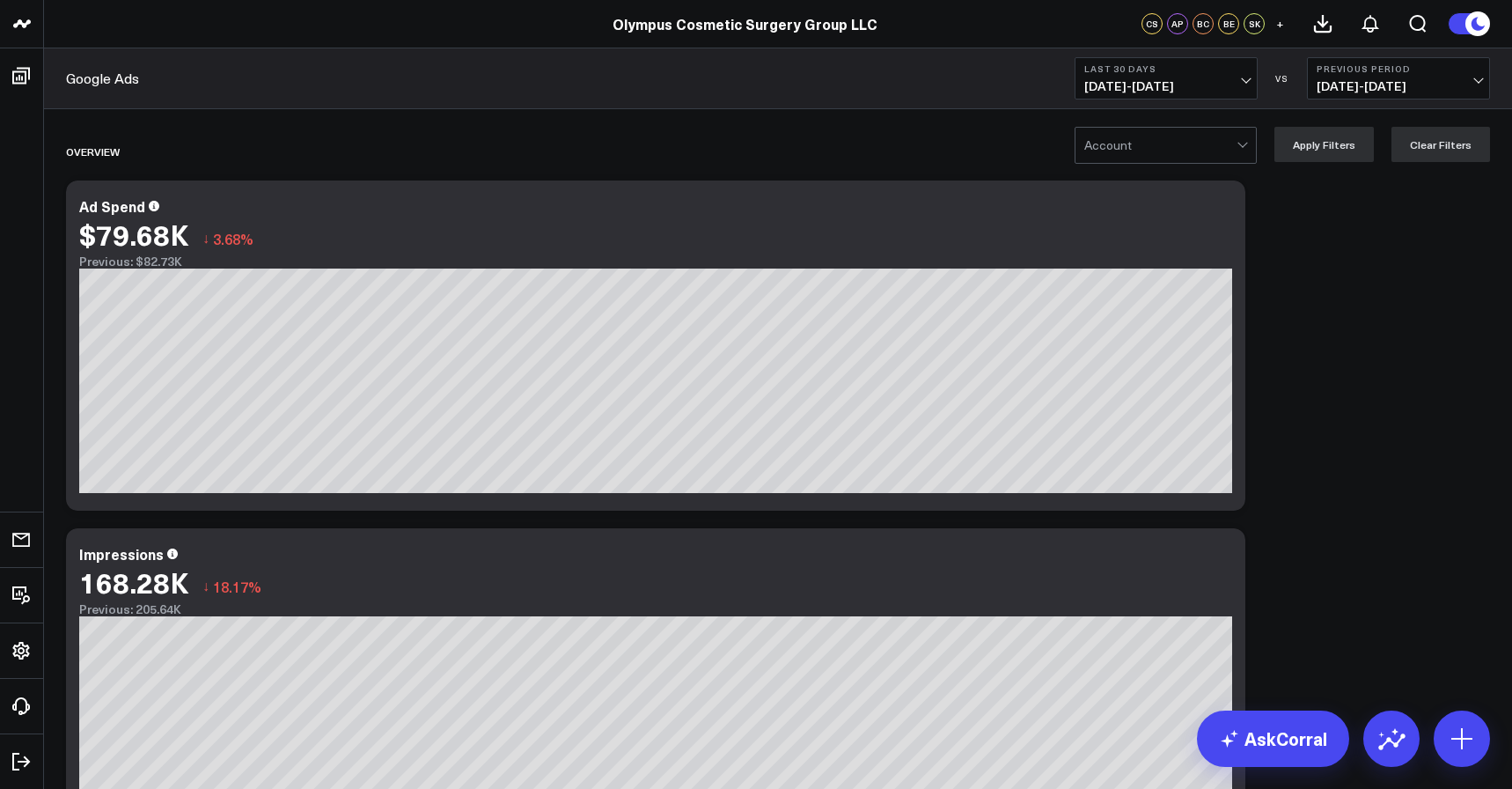
scroll to position [0, 0]
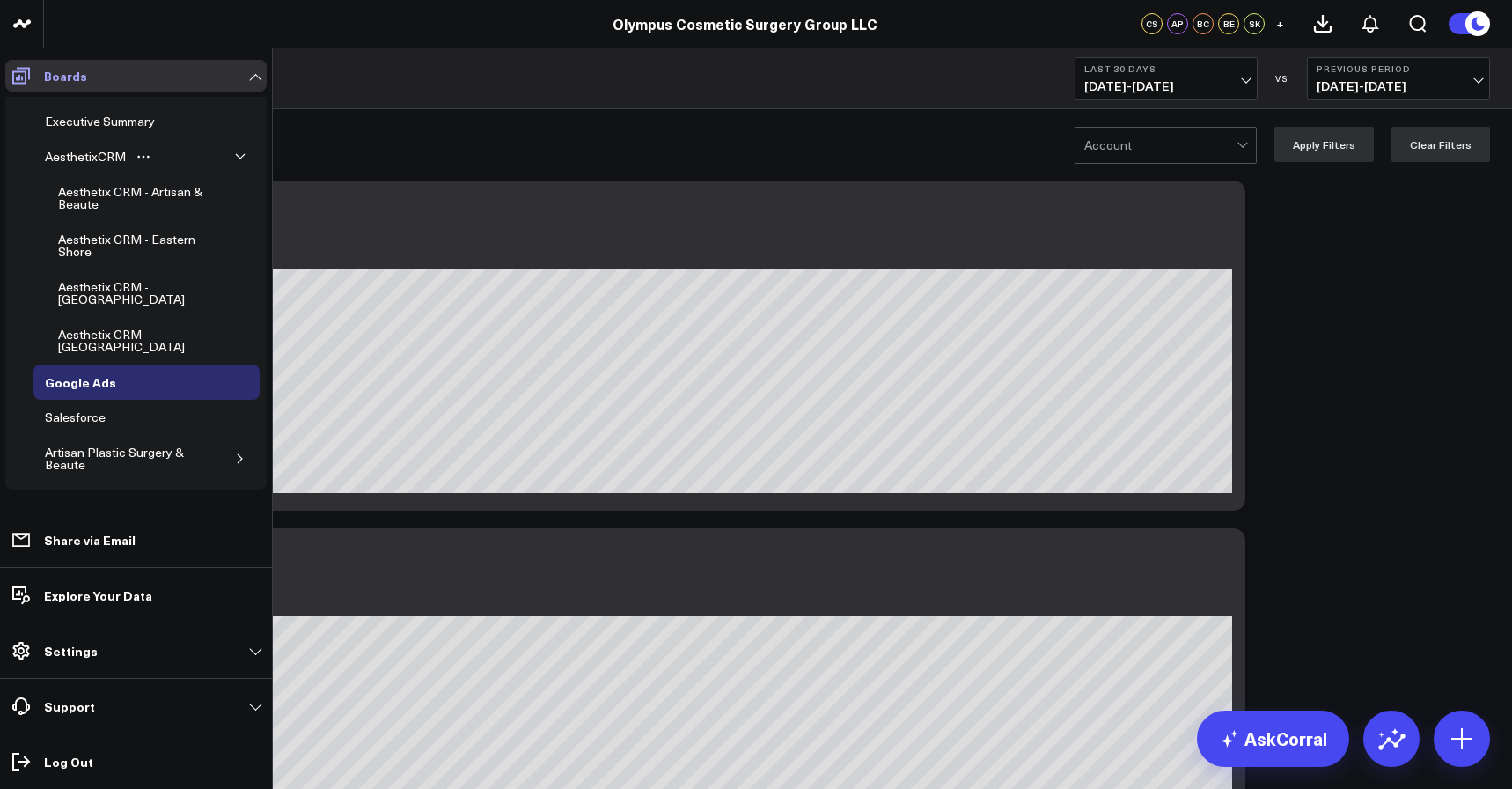
click at [17, 75] on icon at bounding box center [20, 75] width 21 height 21
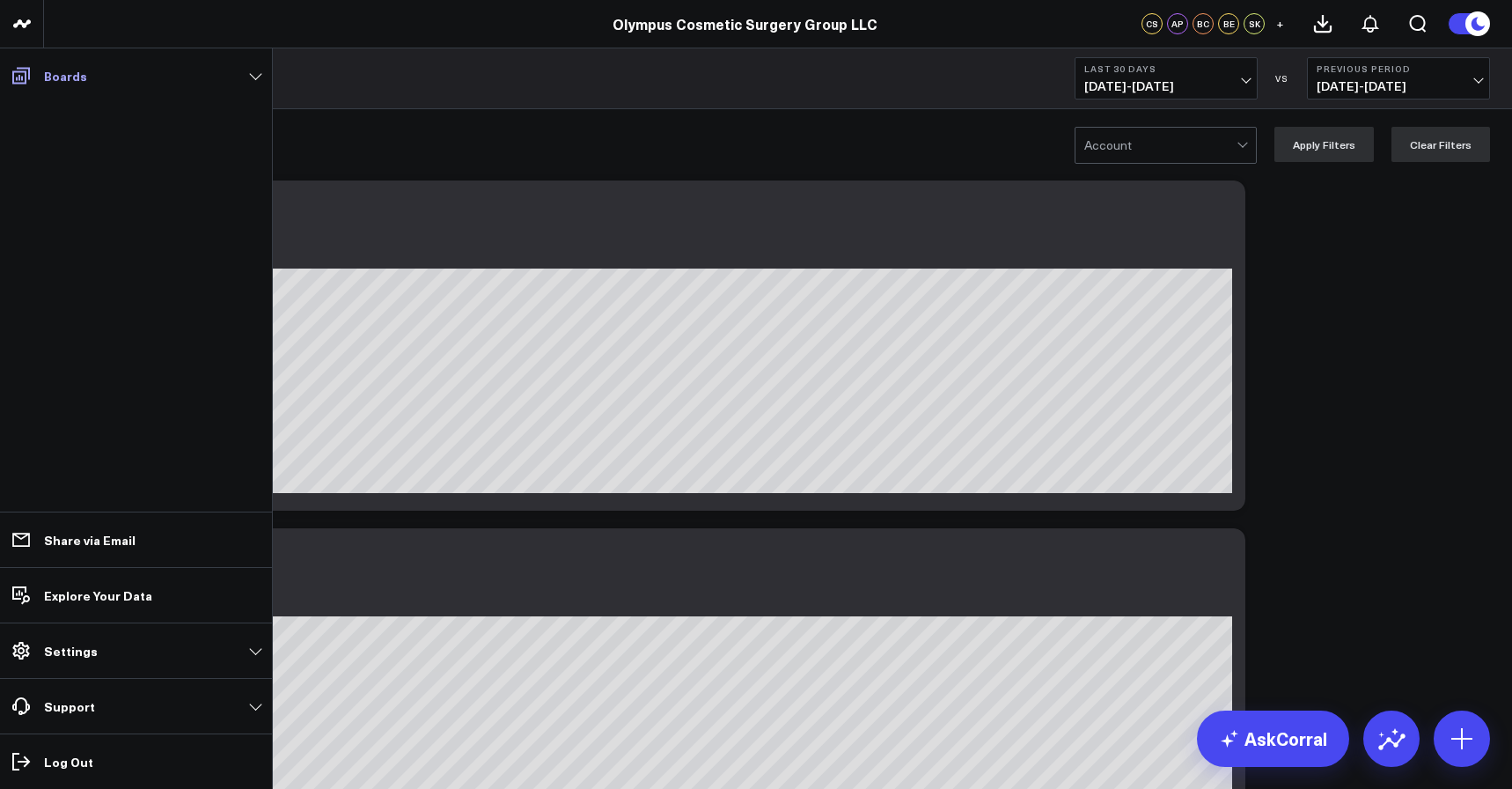
click at [17, 75] on icon at bounding box center [20, 75] width 21 height 21
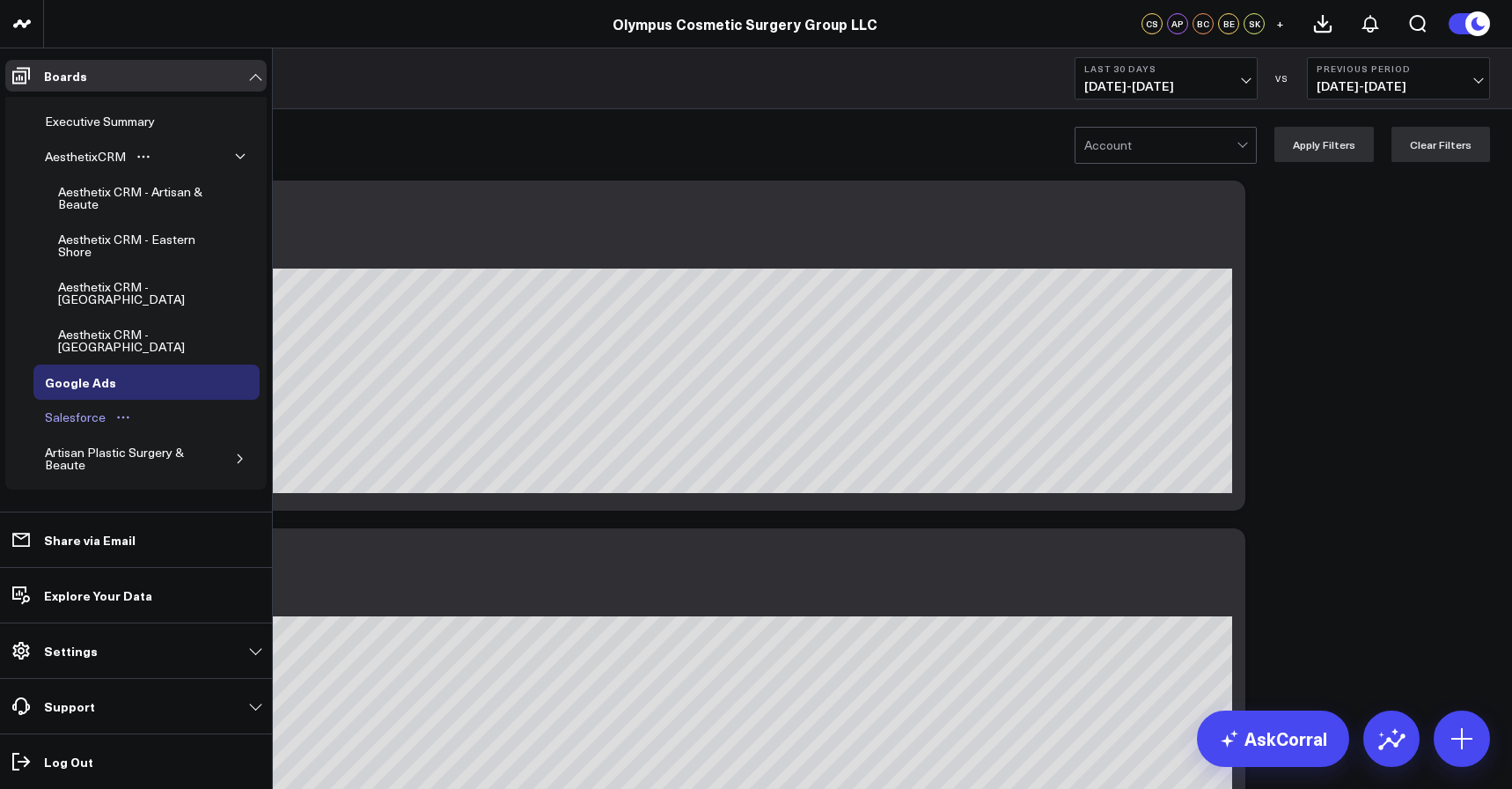
click at [87, 422] on div "Salesforce" at bounding box center [75, 417] width 70 height 21
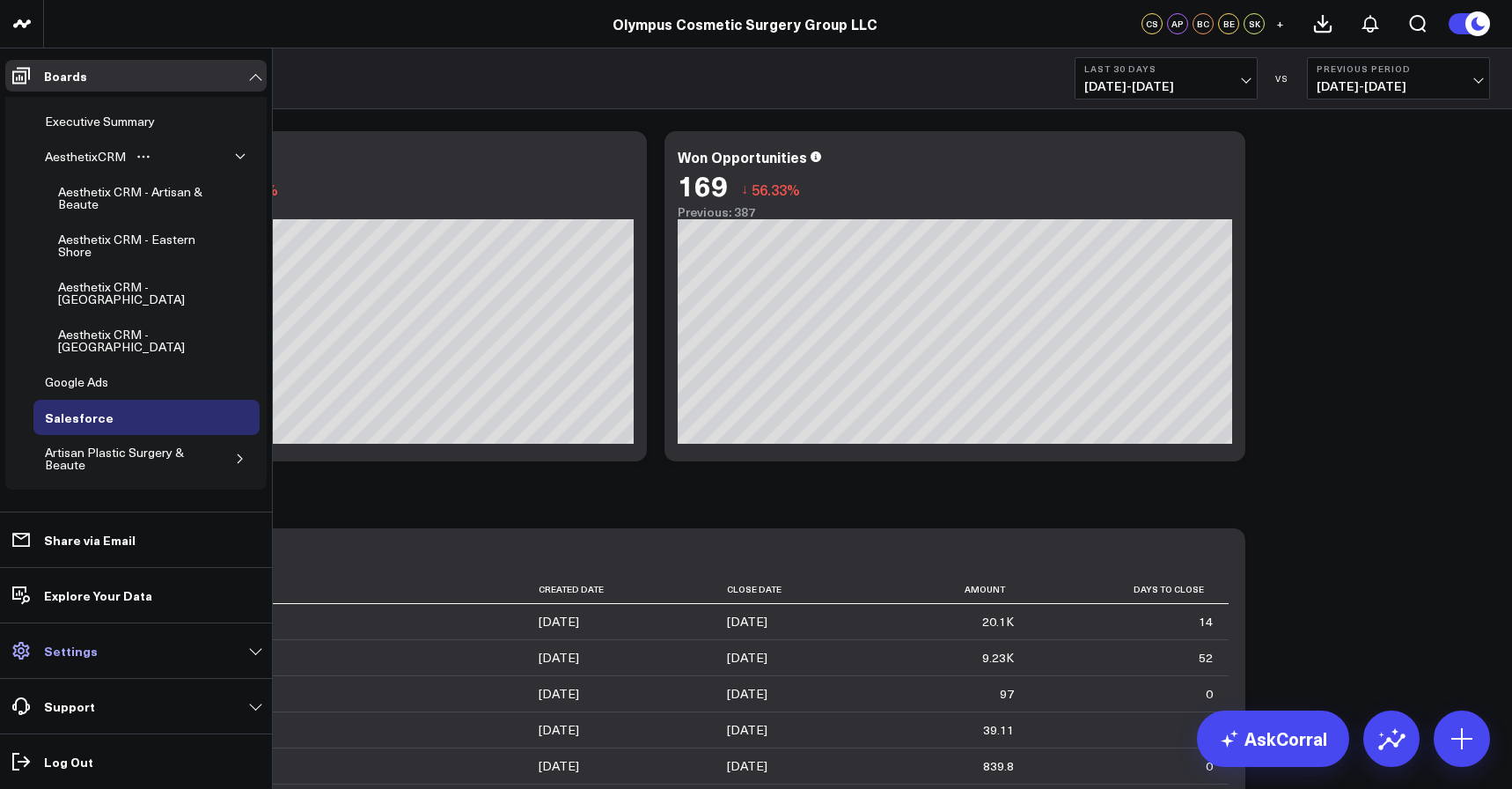
click at [106, 662] on link "Settings" at bounding box center [136, 651] width 261 height 31
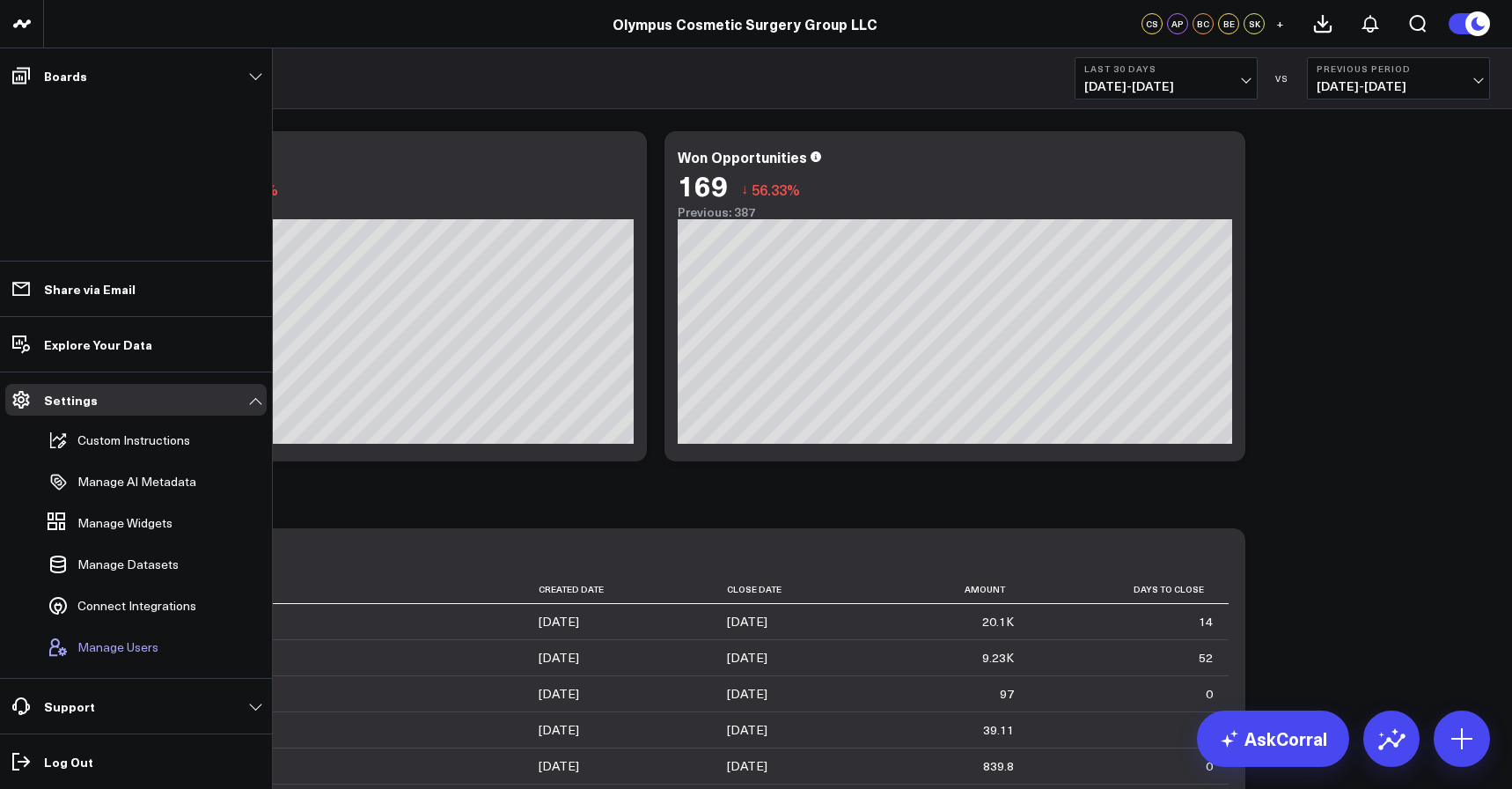
click at [106, 648] on span "Manage Users" at bounding box center [118, 646] width 81 height 14
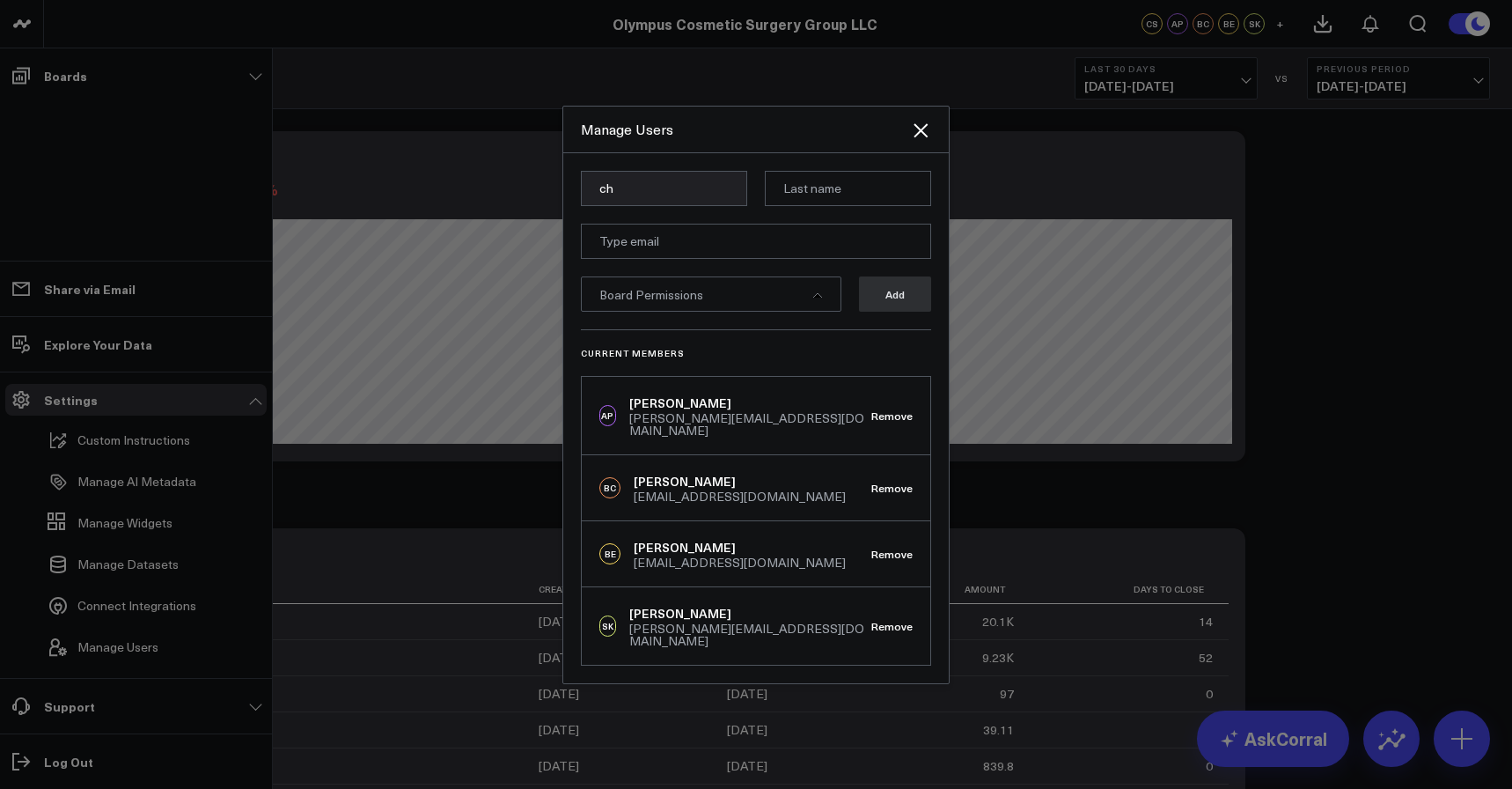
type input "c"
type input "[PERSON_NAME]"
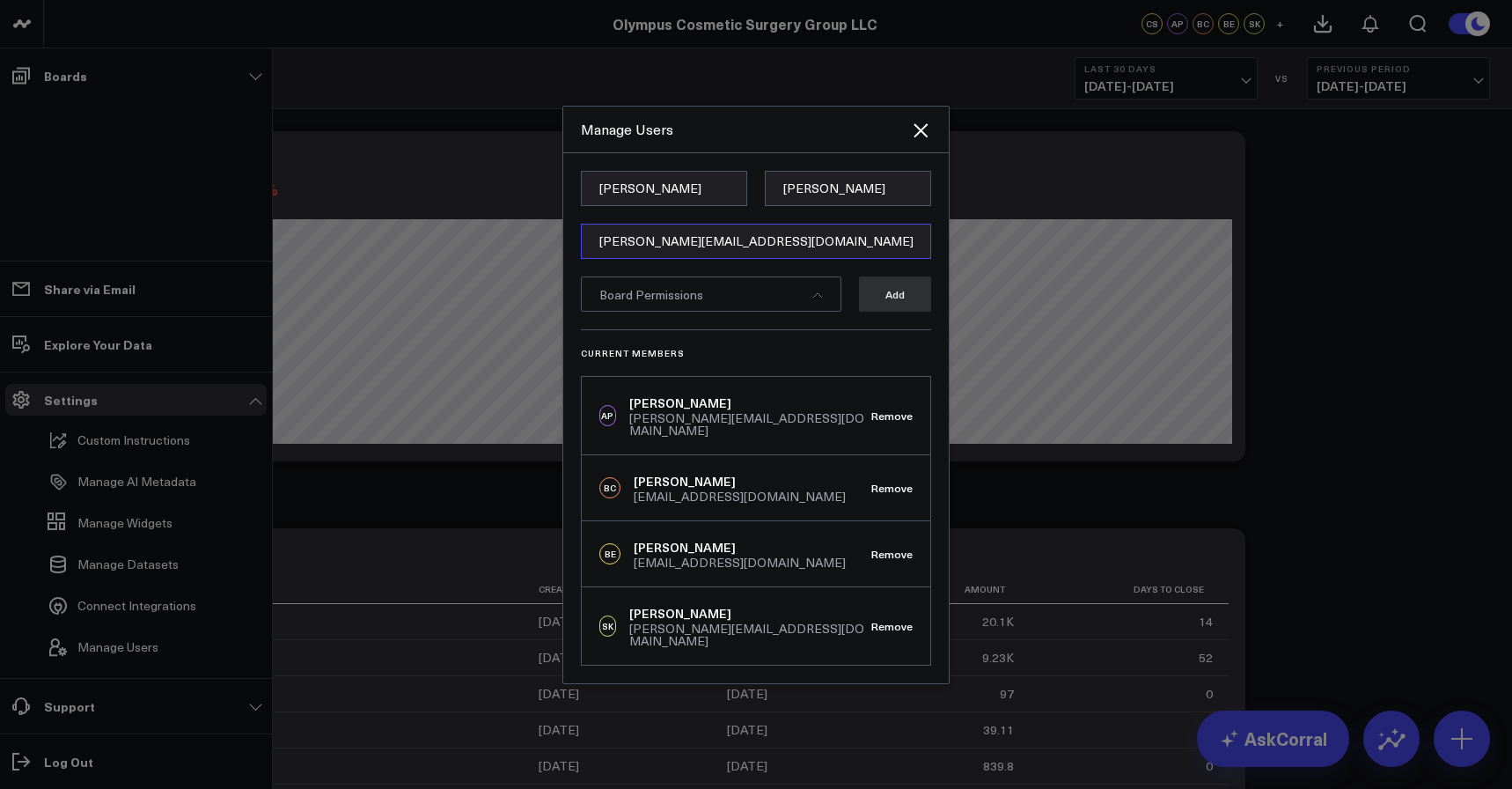
type input "[PERSON_NAME][EMAIL_ADDRESS][DOMAIN_NAME]"
click at [818, 312] on div "Board Permissions" at bounding box center [710, 294] width 260 height 35
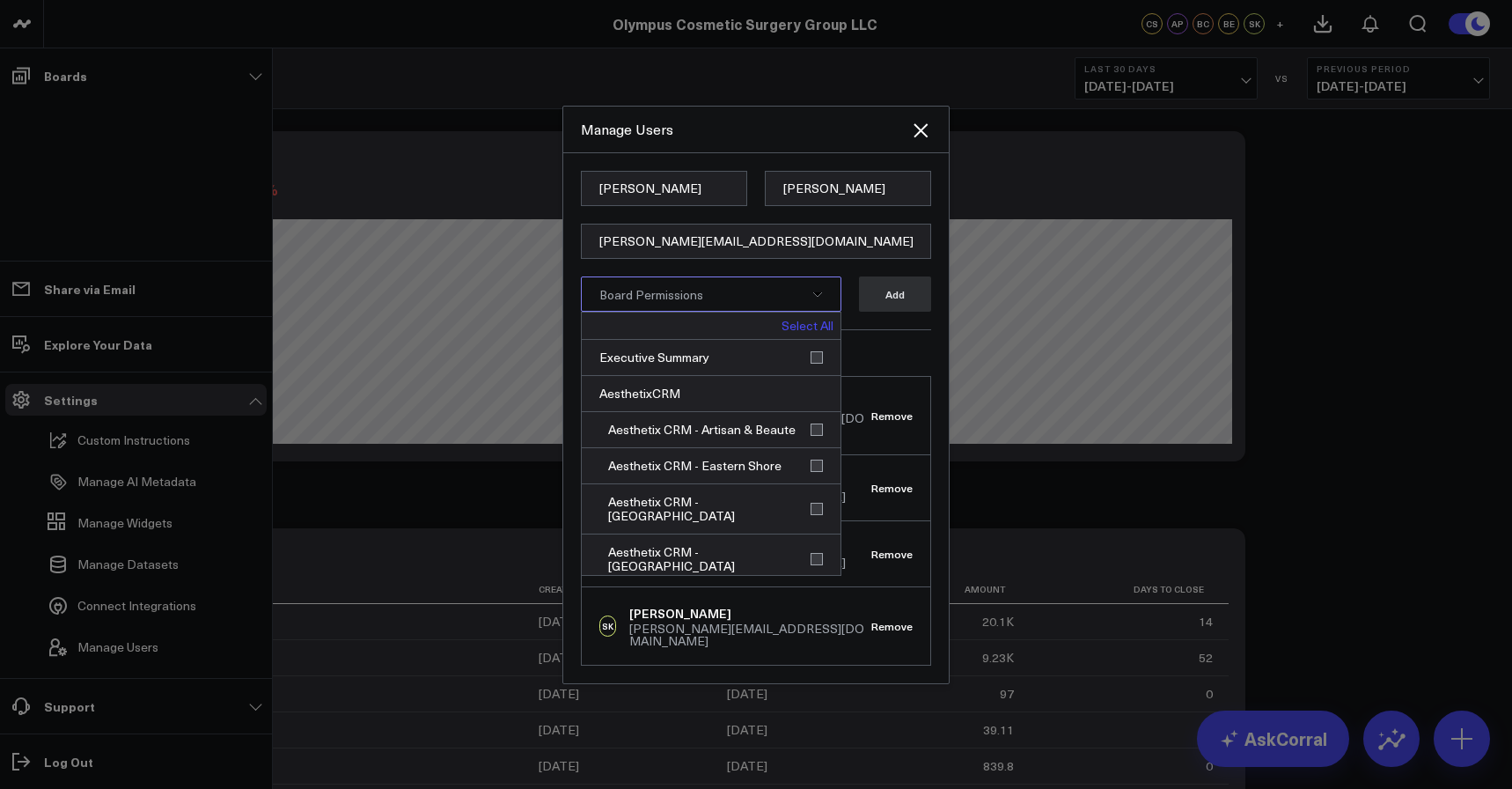
click at [803, 332] on link "Select All" at bounding box center [807, 325] width 52 height 12
click at [895, 307] on button "Add" at bounding box center [895, 294] width 72 height 35
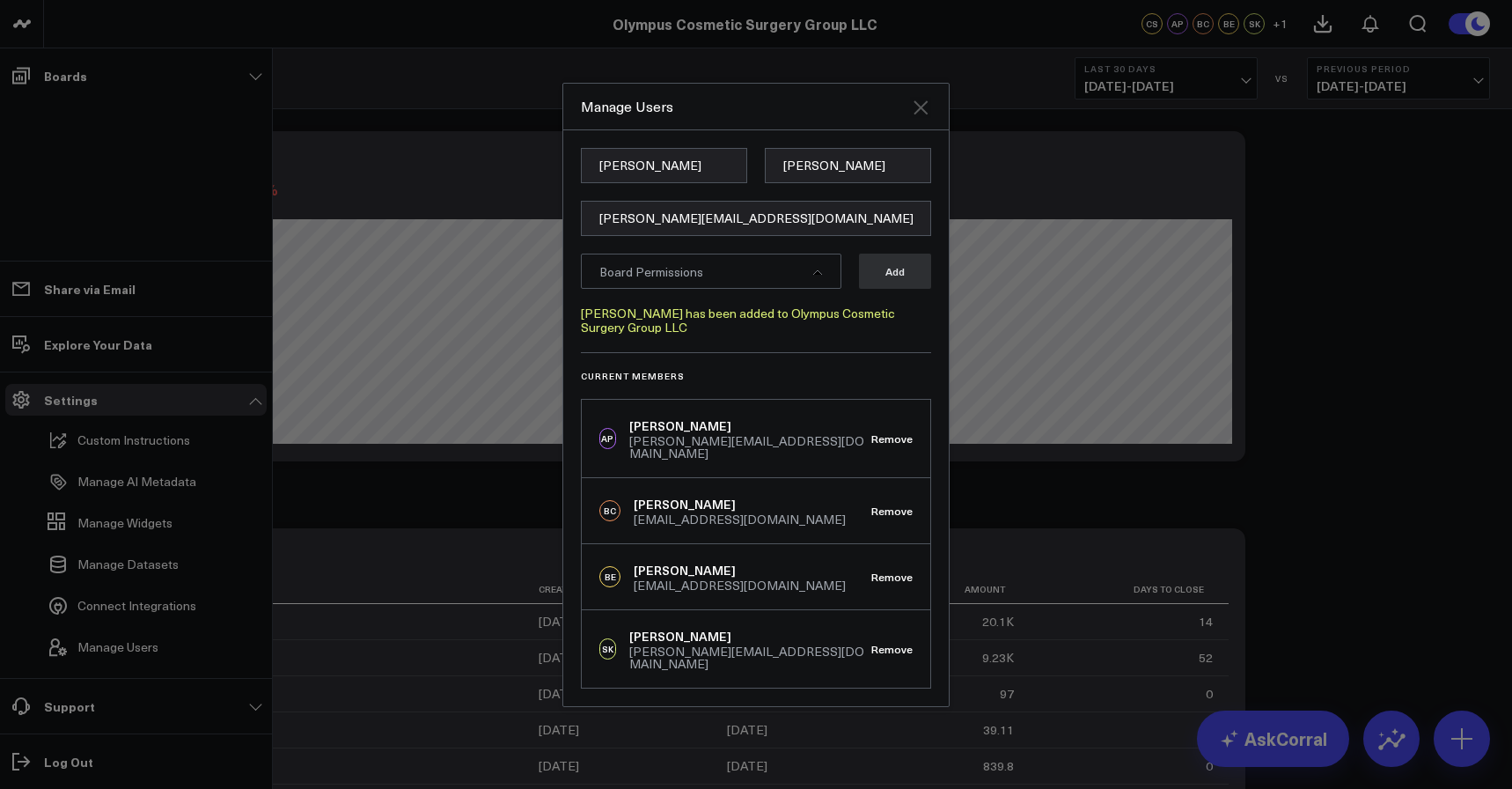
click at [930, 118] on icon "Close" at bounding box center [920, 107] width 21 height 21
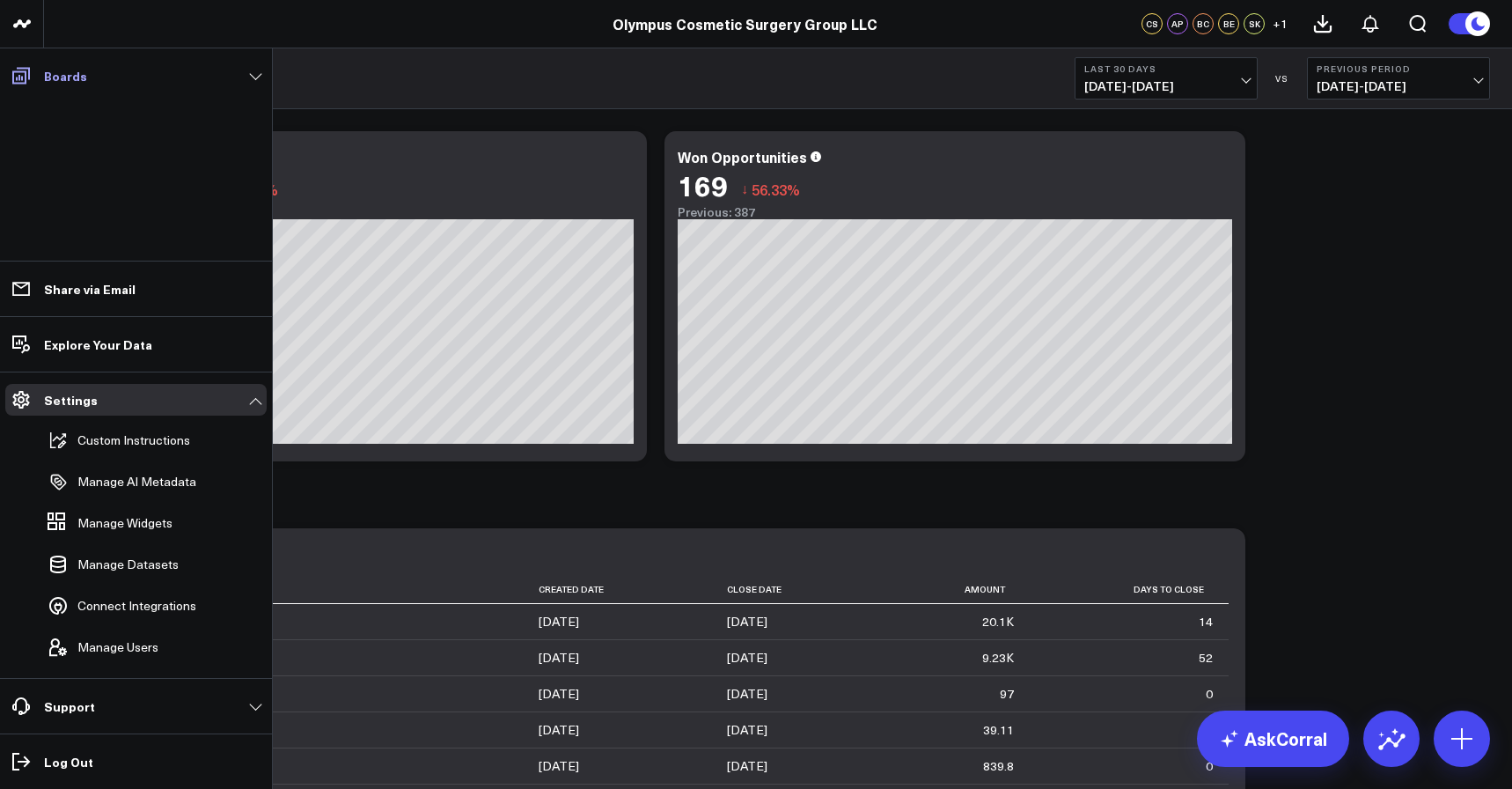
click at [253, 74] on link "Boards" at bounding box center [136, 75] width 261 height 31
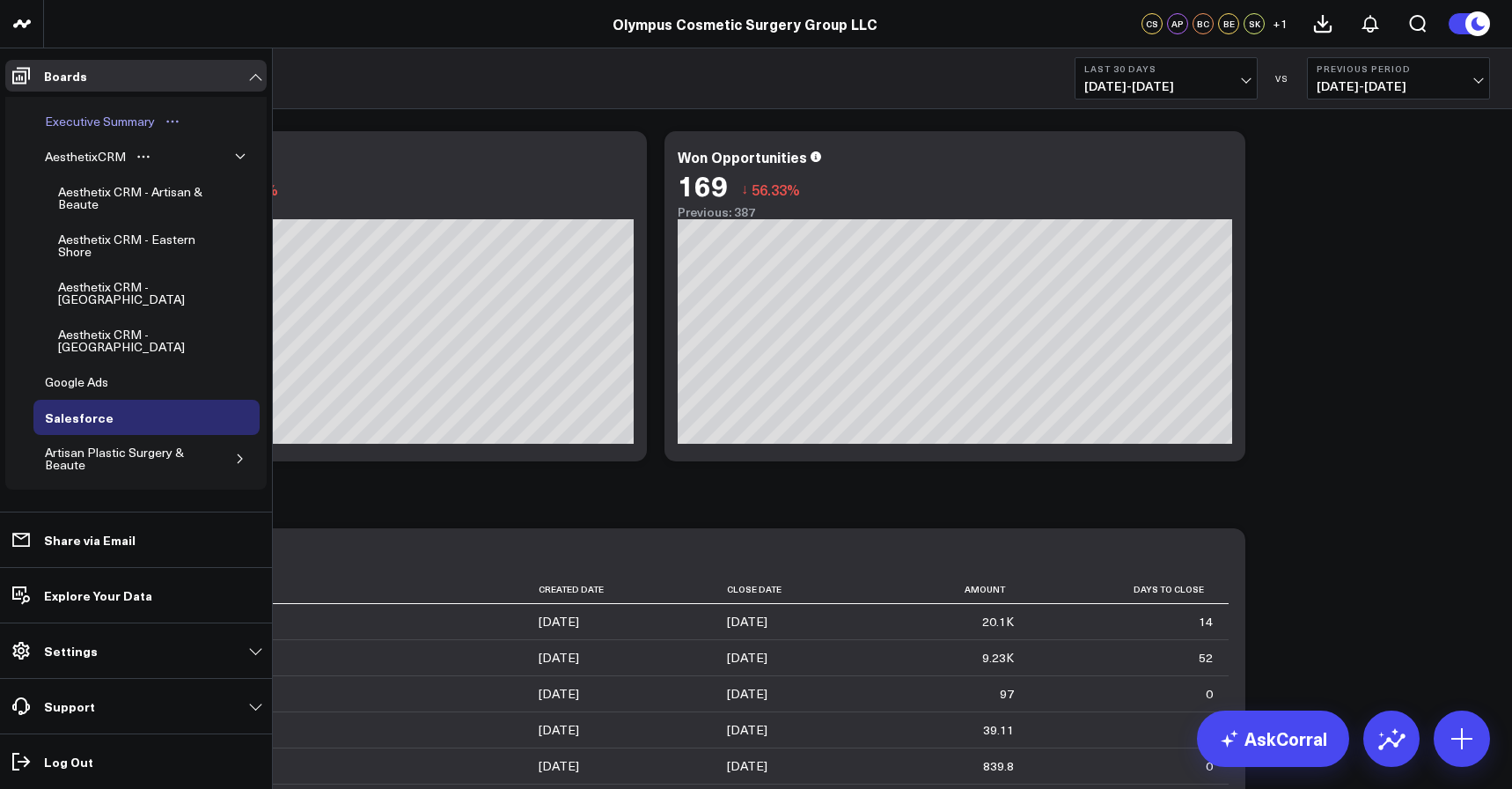
click at [128, 120] on div "Executive Summary" at bounding box center [99, 122] width 119 height 21
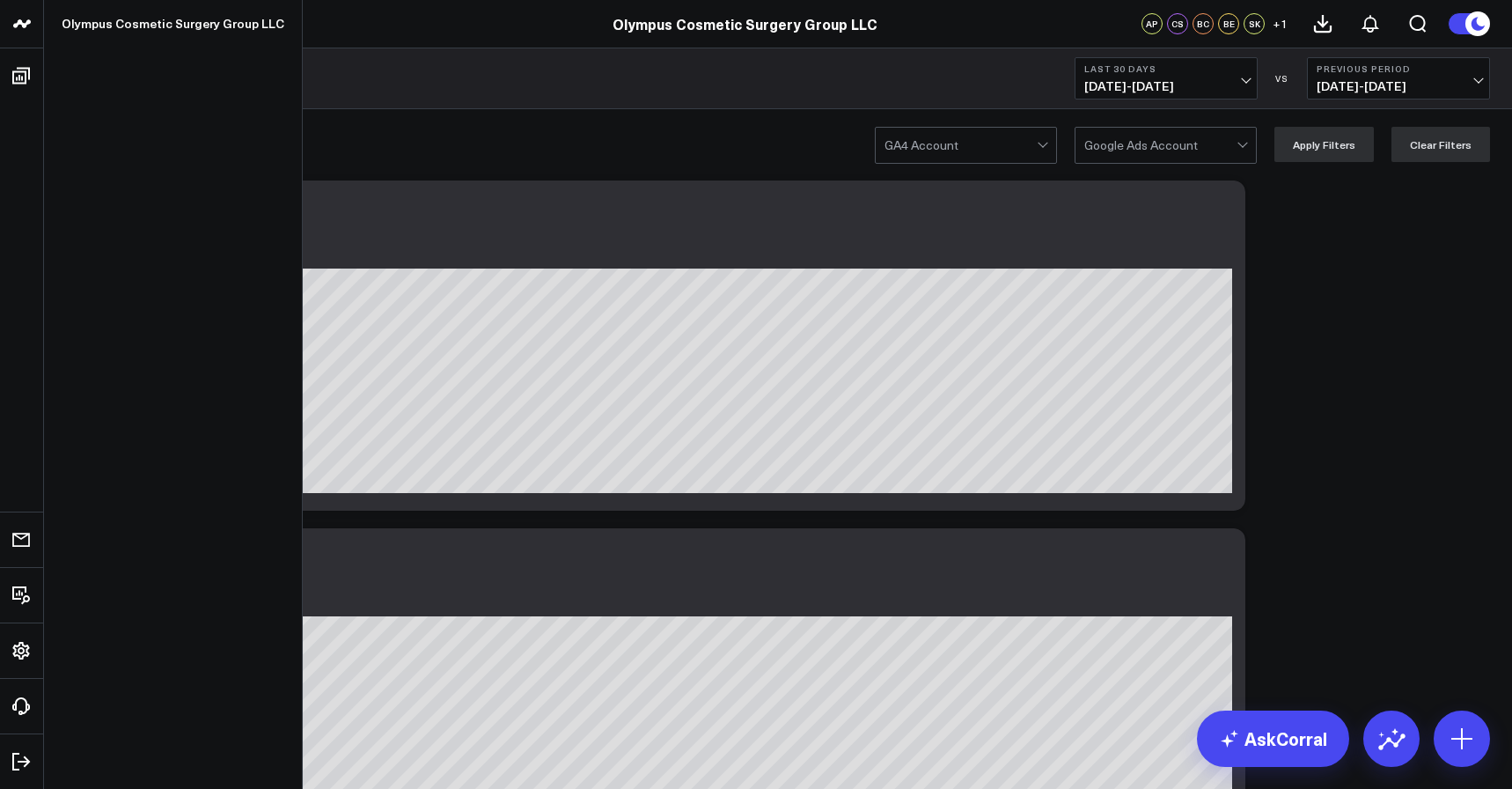
click at [26, 29] on icon at bounding box center [21, 23] width 21 height 21
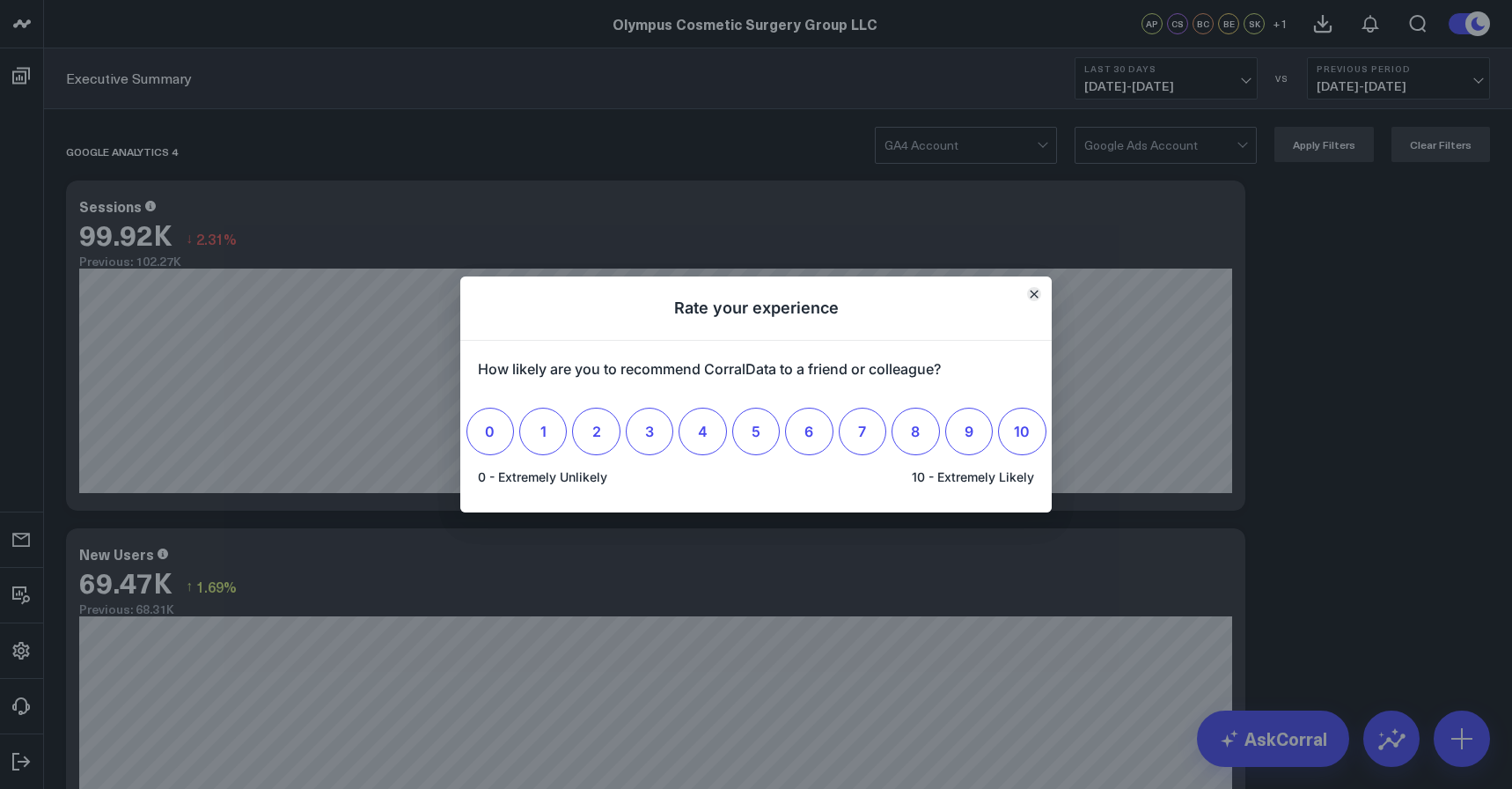
click at [1036, 295] on icon "Close" at bounding box center [1034, 295] width 7 height 7
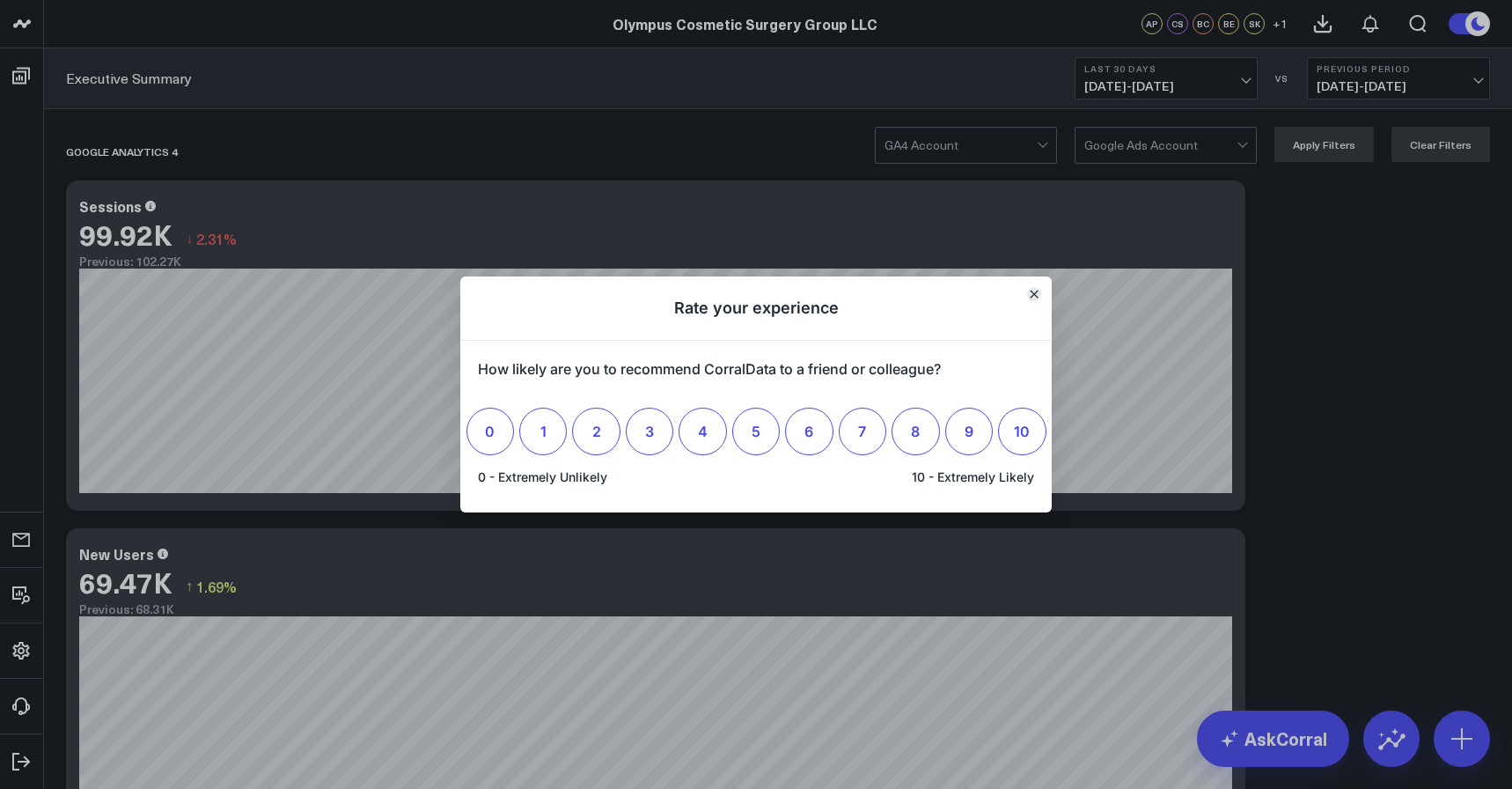
click at [1033, 295] on icon "Close" at bounding box center [1034, 295] width 7 height 7
